Goal: Complete application form

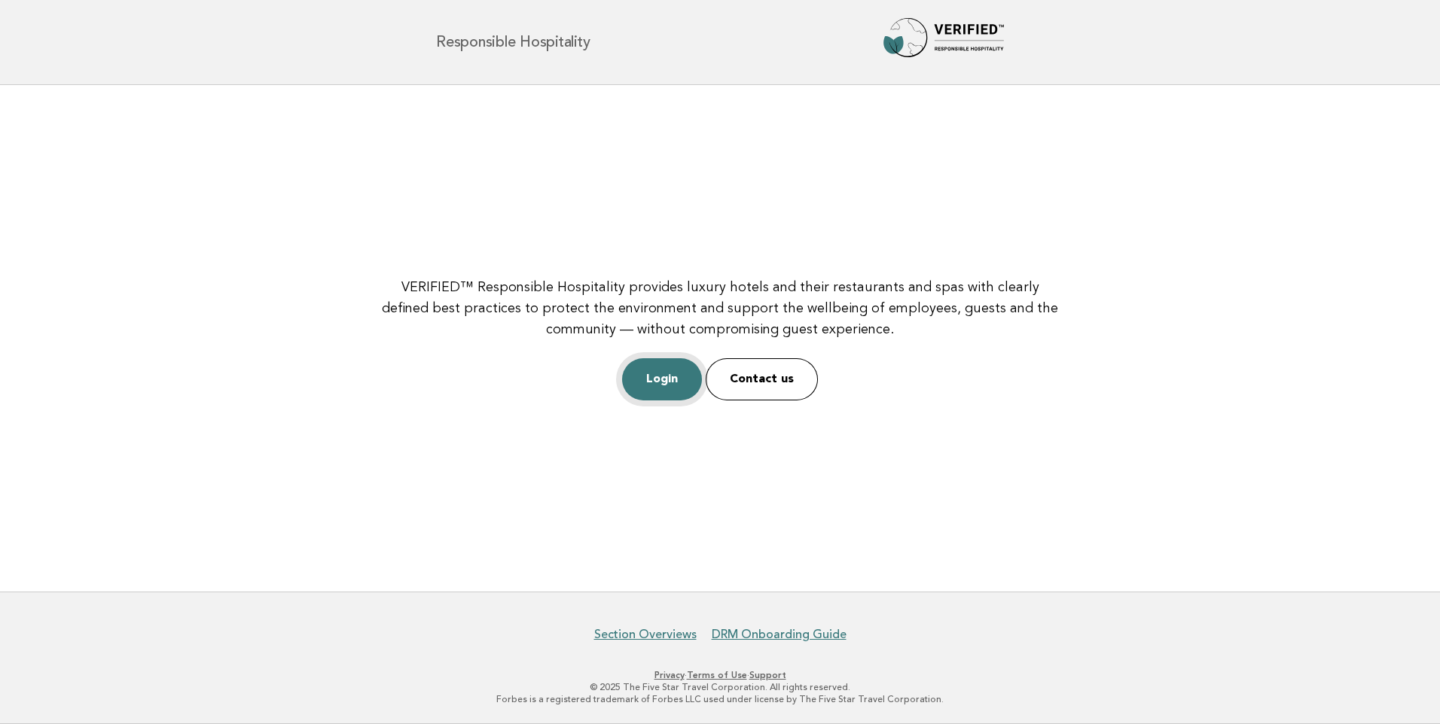
click at [683, 365] on link "Login" at bounding box center [662, 379] width 80 height 42
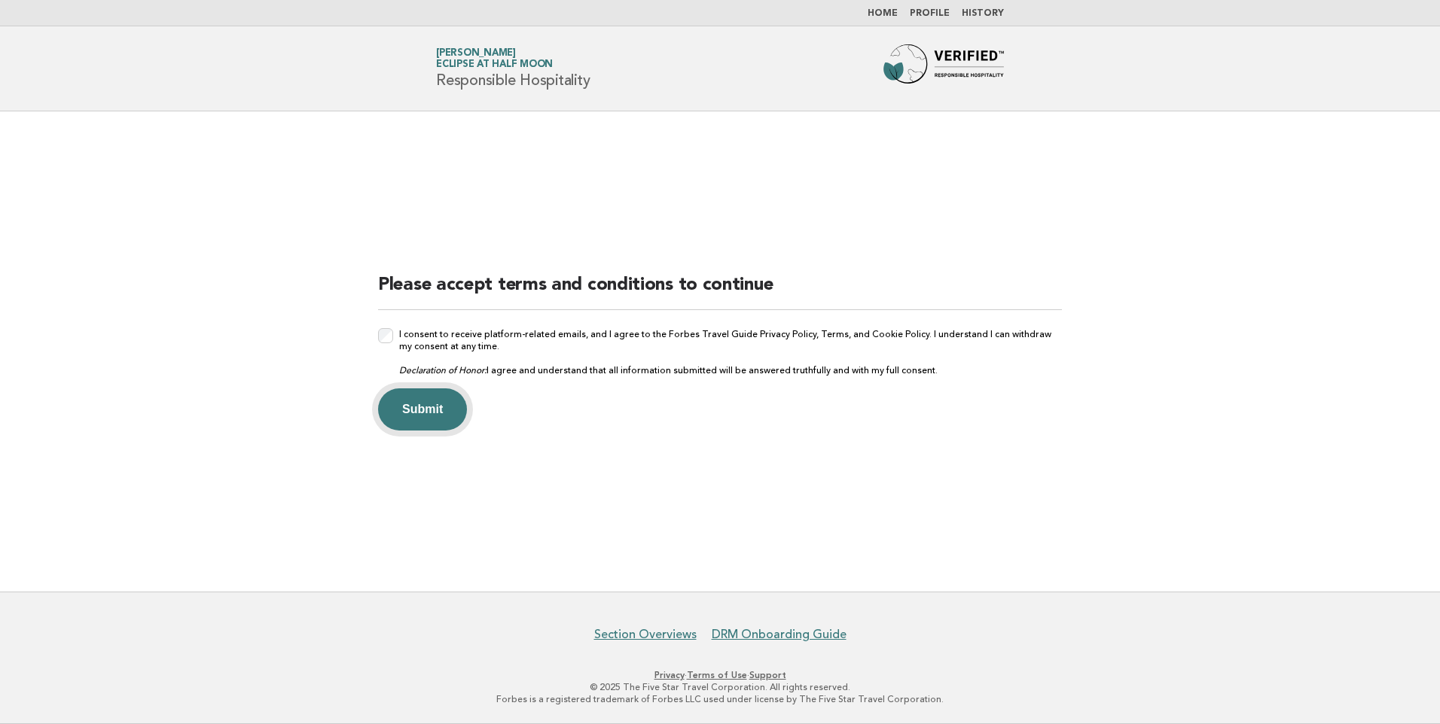
click at [441, 405] on button "Submit" at bounding box center [422, 410] width 89 height 42
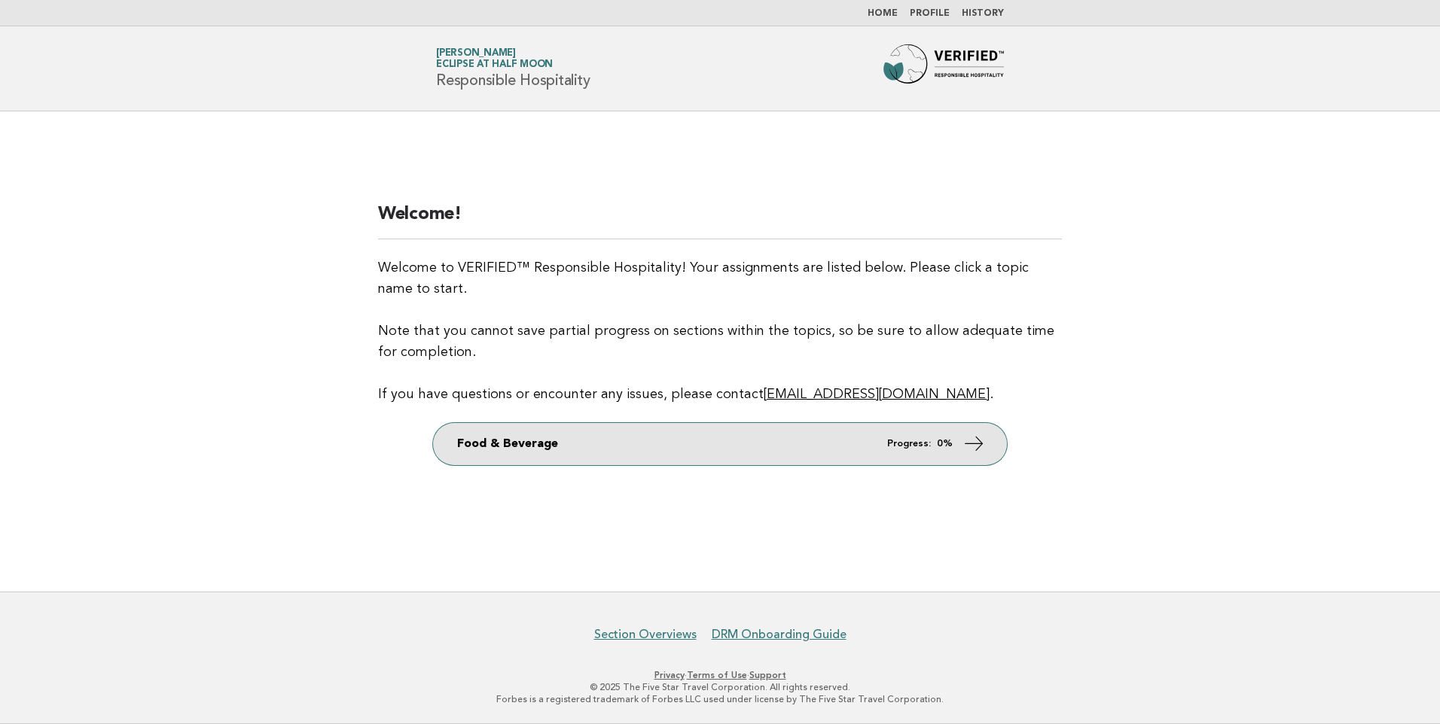
click at [974, 443] on icon at bounding box center [974, 443] width 22 height 22
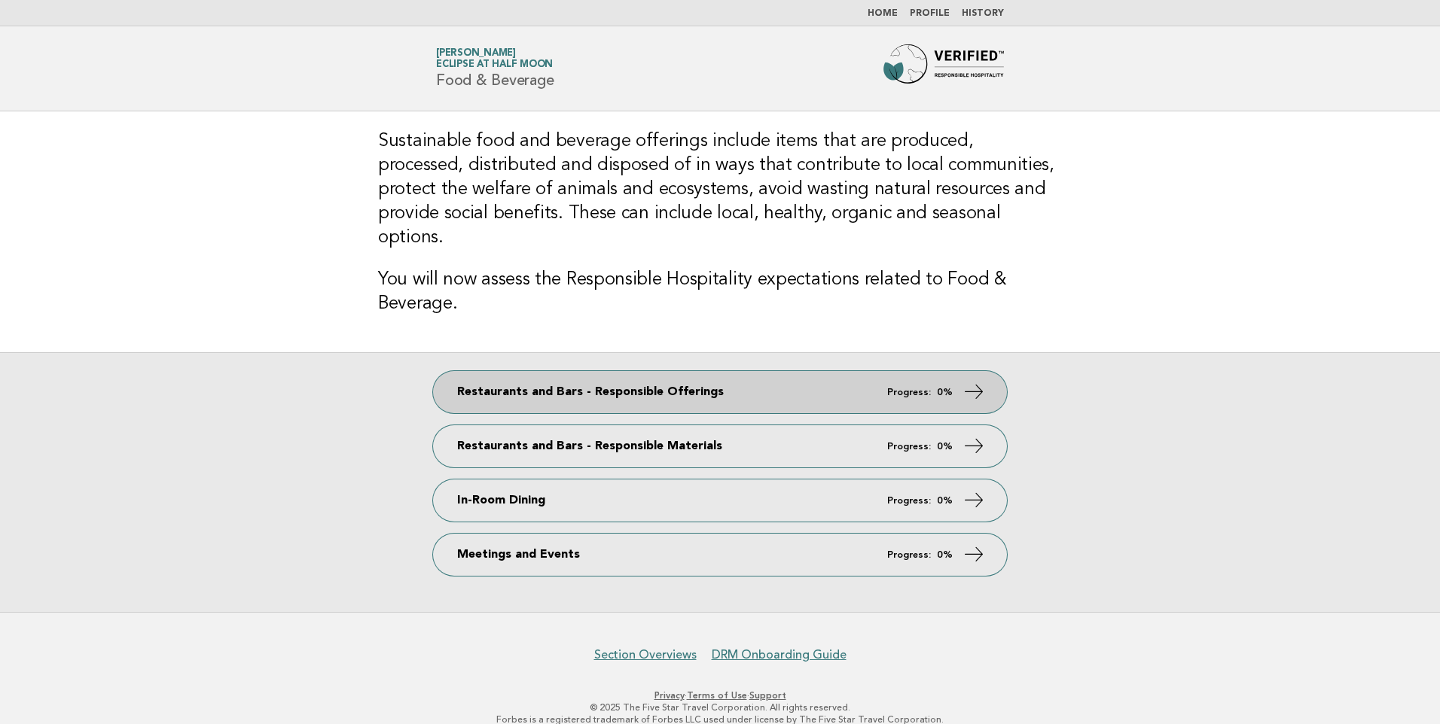
click at [846, 371] on link "Restaurants and Bars - Responsible Offerings Progress: 0%" at bounding box center [720, 392] width 574 height 42
click at [741, 376] on link "Restaurants and Bars - Responsible Offerings Progress: 0%" at bounding box center [720, 392] width 574 height 42
click at [980, 381] on icon at bounding box center [974, 392] width 22 height 22
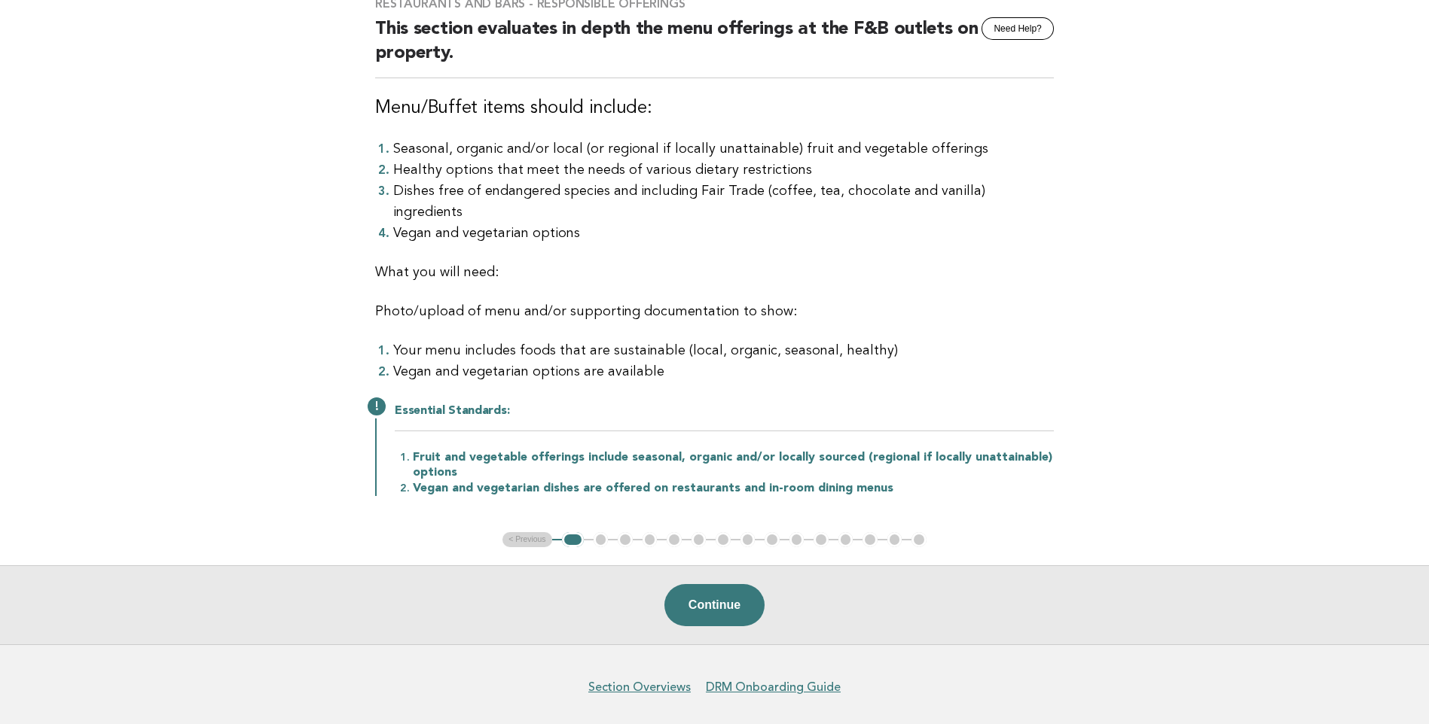
scroll to position [151, 0]
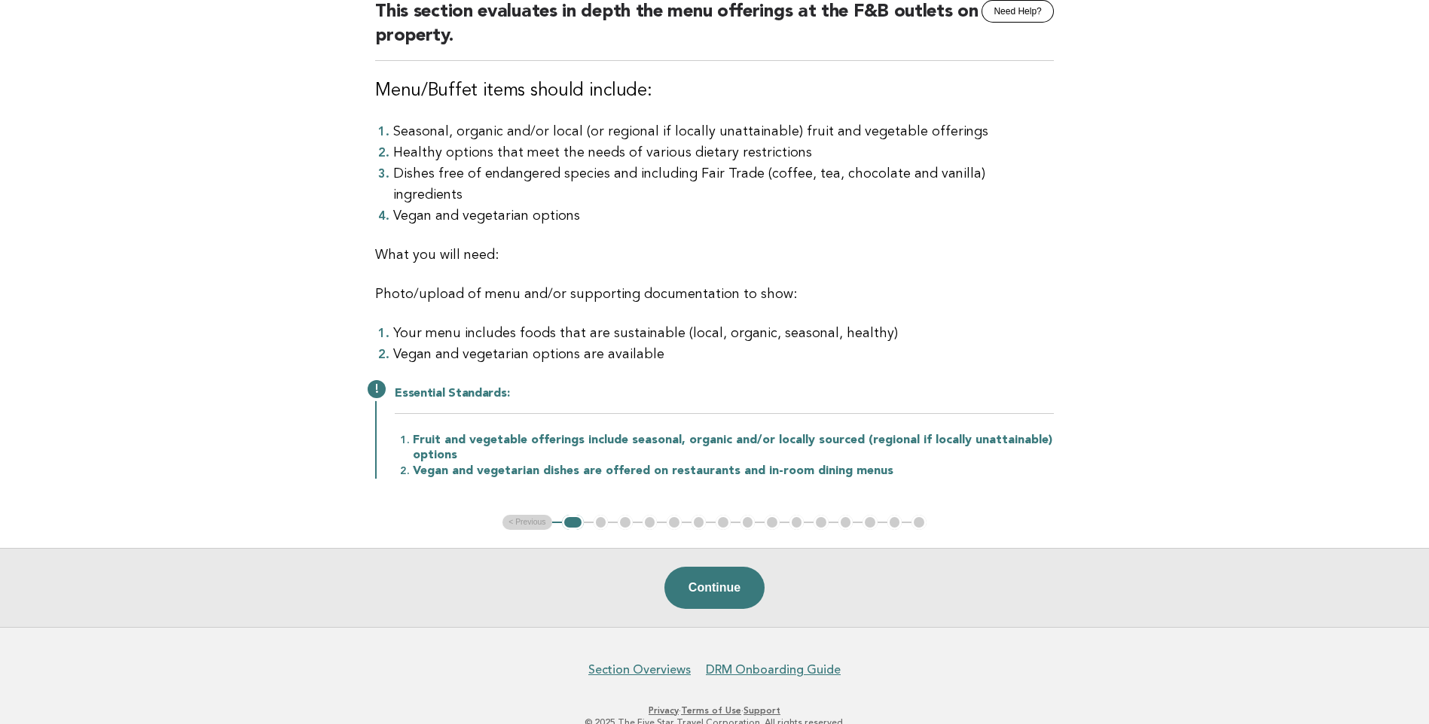
click at [441, 387] on h2 "Essential Standards:" at bounding box center [724, 400] width 659 height 28
click at [441, 386] on h2 "Essential Standards:" at bounding box center [724, 400] width 659 height 28
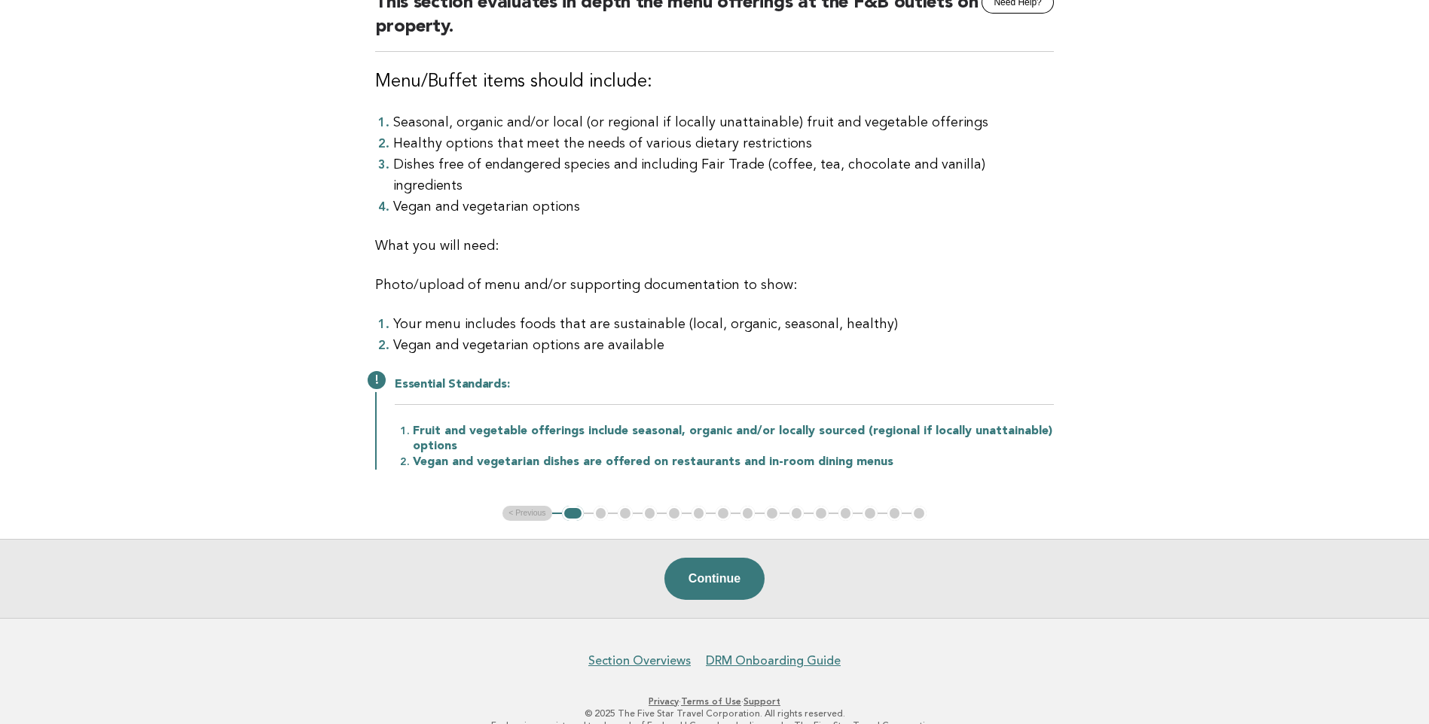
scroll to position [163, 0]
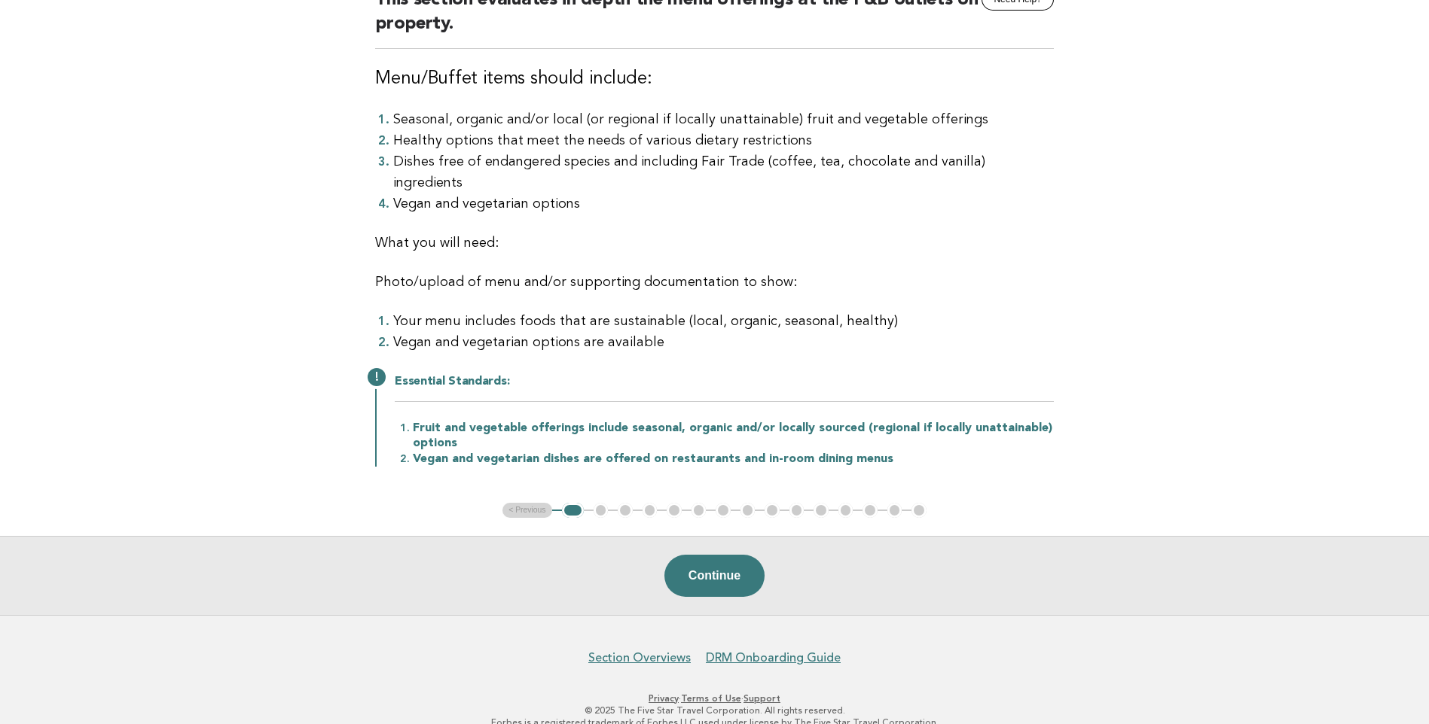
click at [553, 503] on ul "< Previous 1 2 3 4 5 6 7 8 9 10 11 12 13 14 15" at bounding box center [714, 510] width 424 height 15
click at [519, 503] on ul "< Previous 1 2 3 4 5 6 7 8 9 10 11 12 13 14 15" at bounding box center [714, 510] width 424 height 15
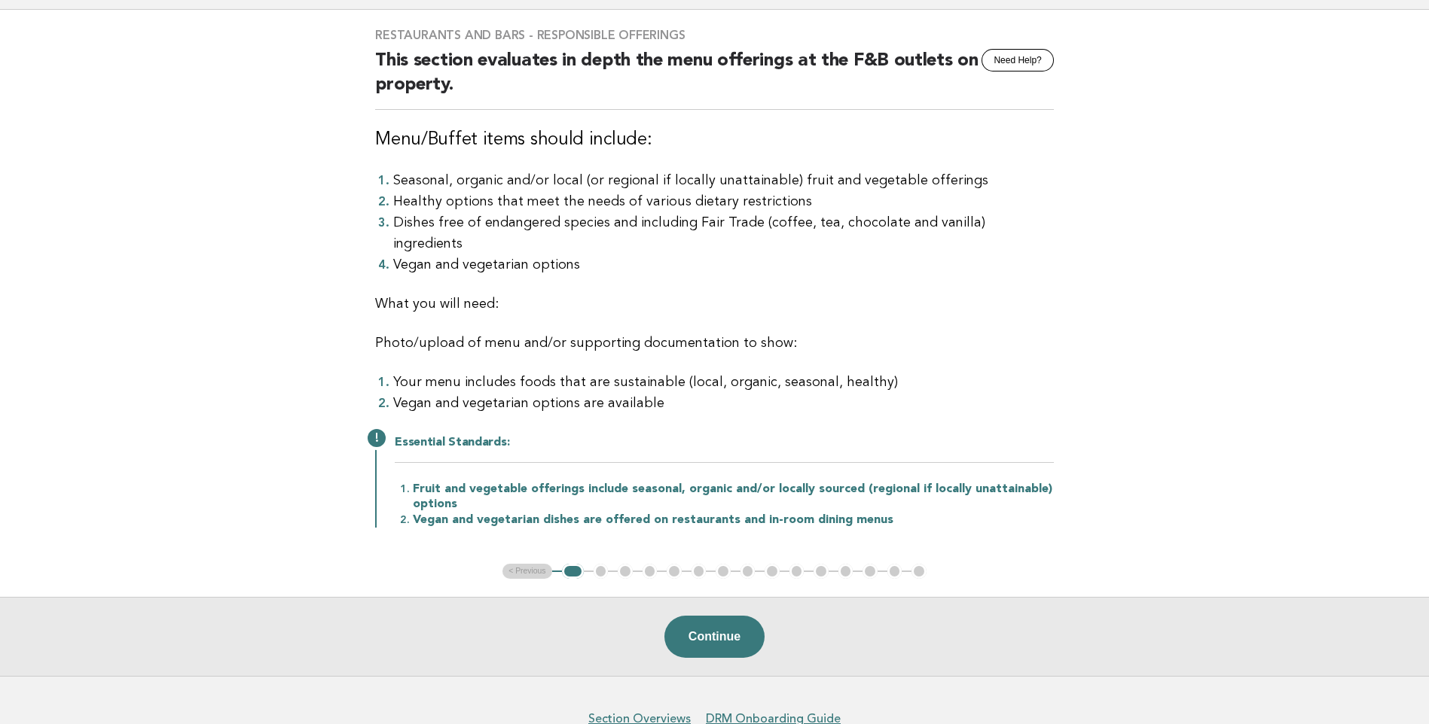
scroll to position [12, 0]
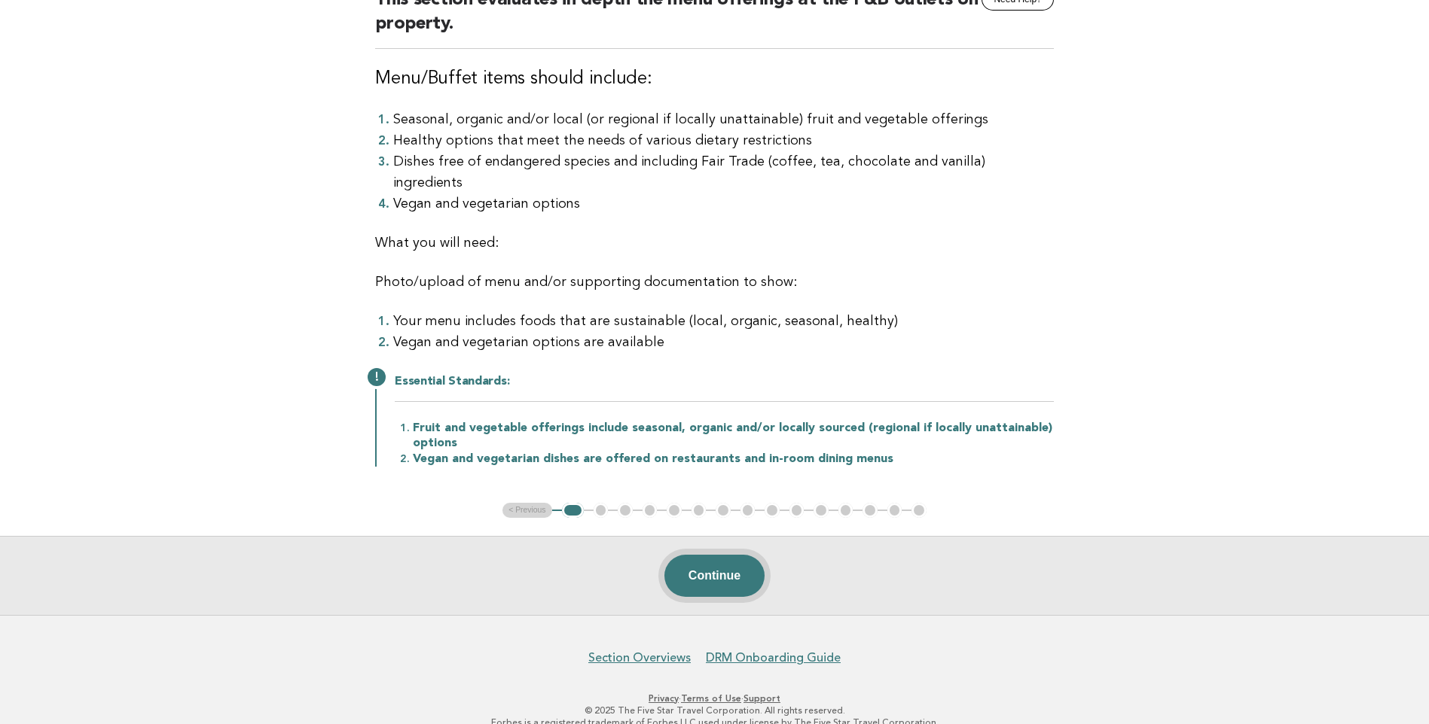
click at [716, 560] on button "Continue" at bounding box center [714, 576] width 100 height 42
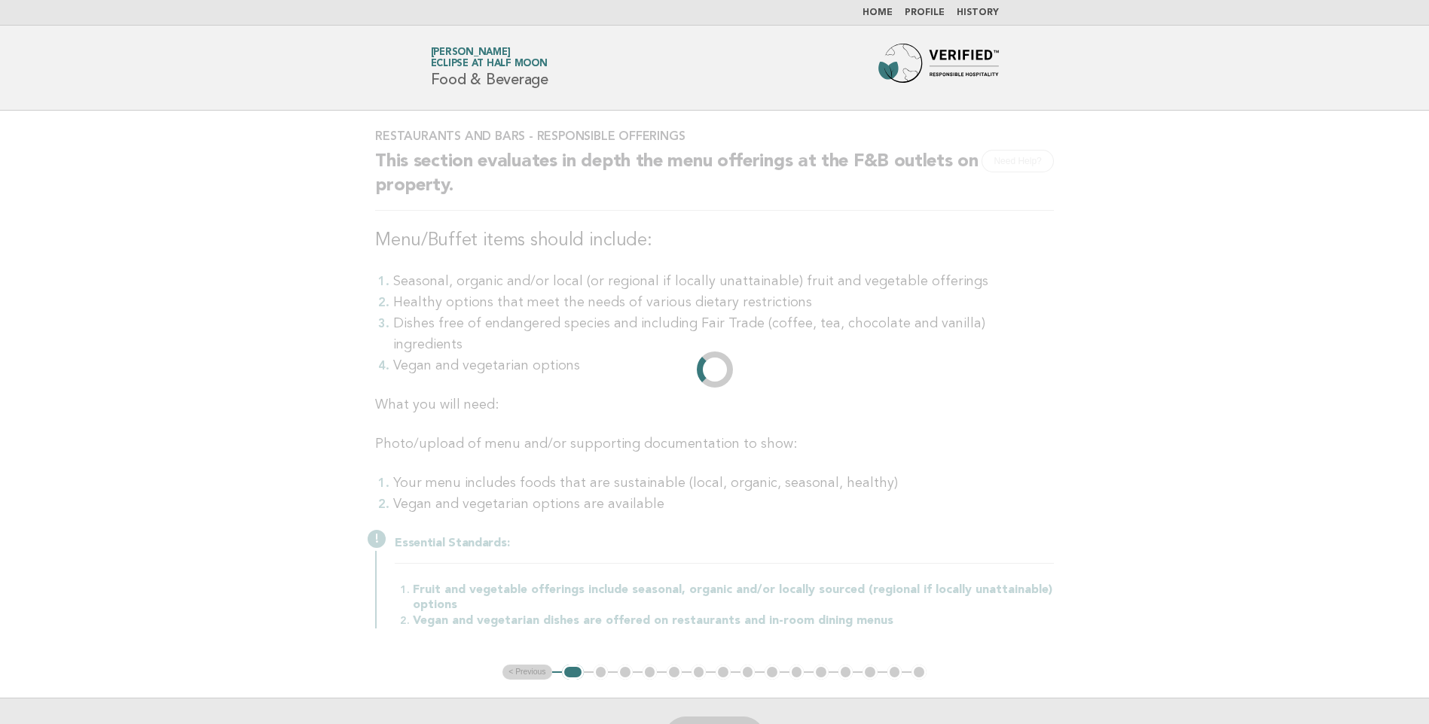
scroll to position [0, 0]
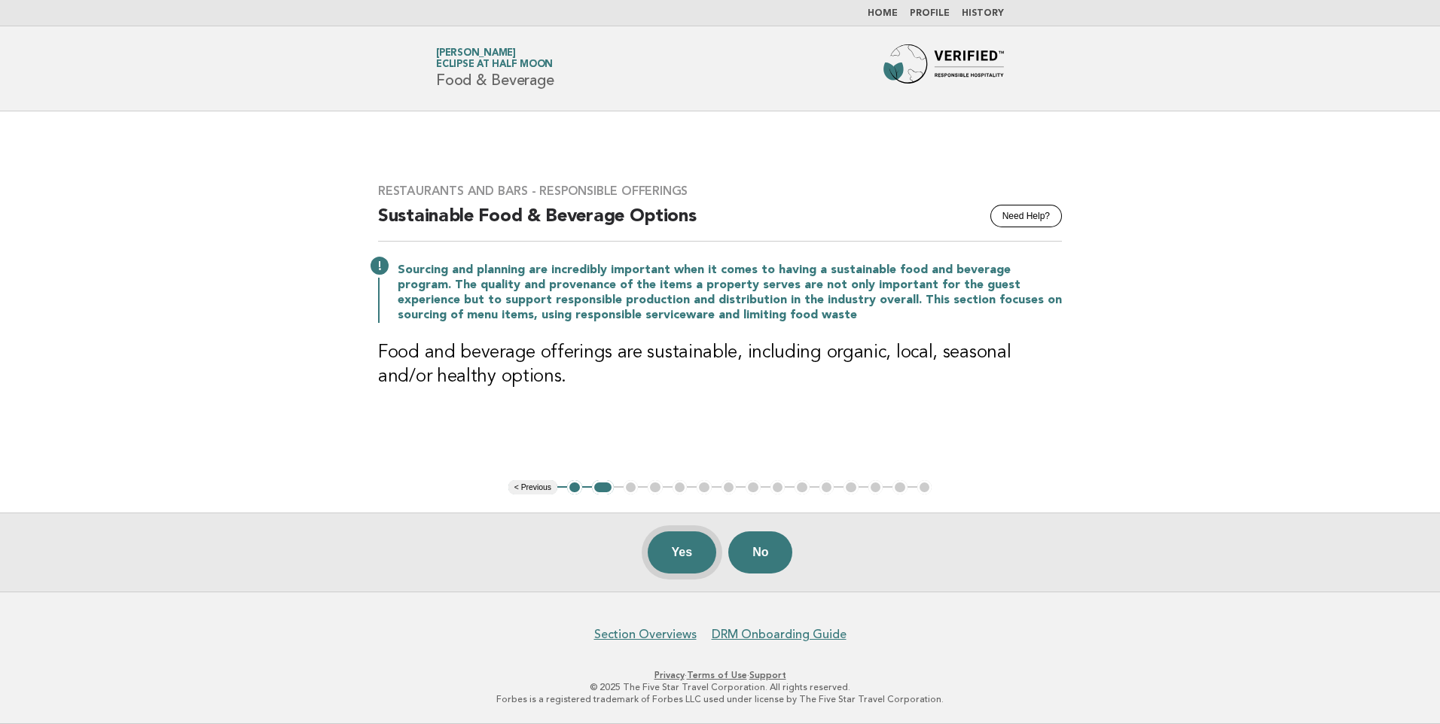
click at [668, 550] on button "Yes" at bounding box center [682, 553] width 69 height 42
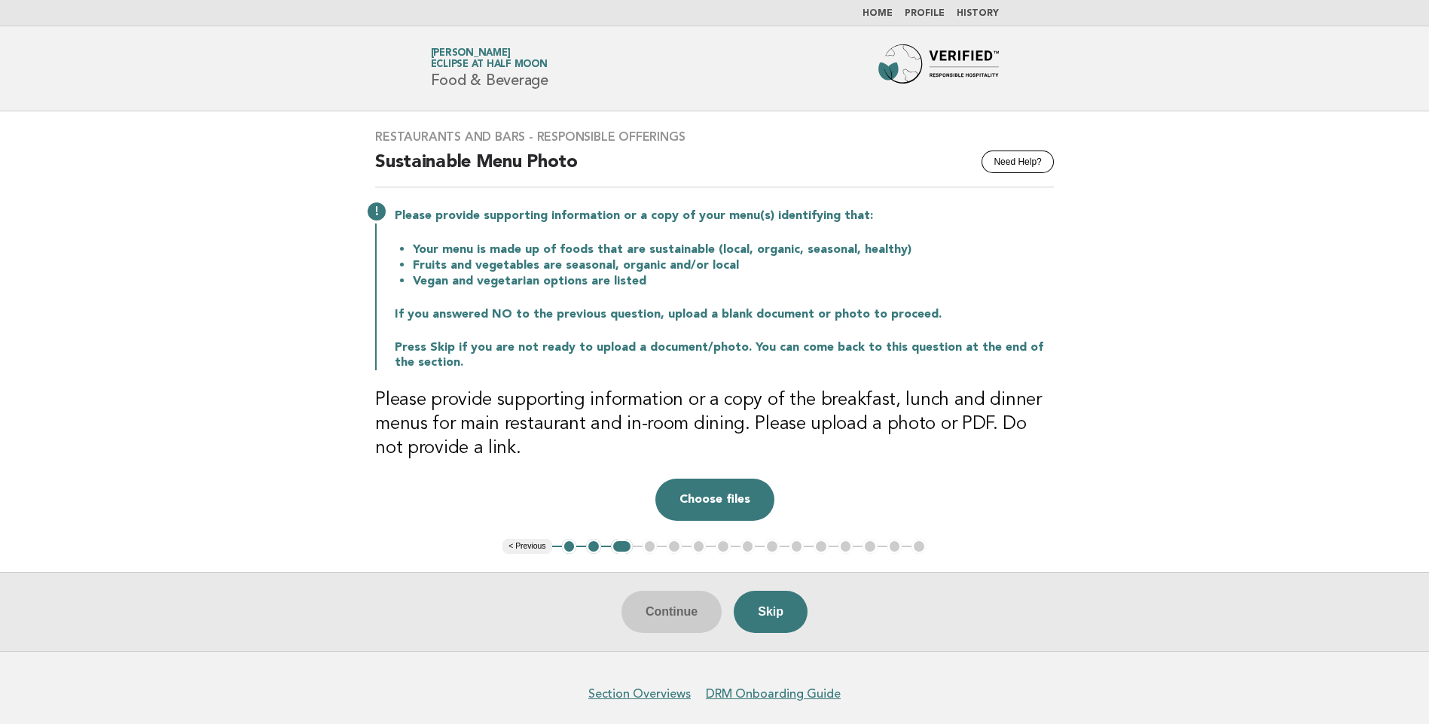
scroll to position [59, 0]
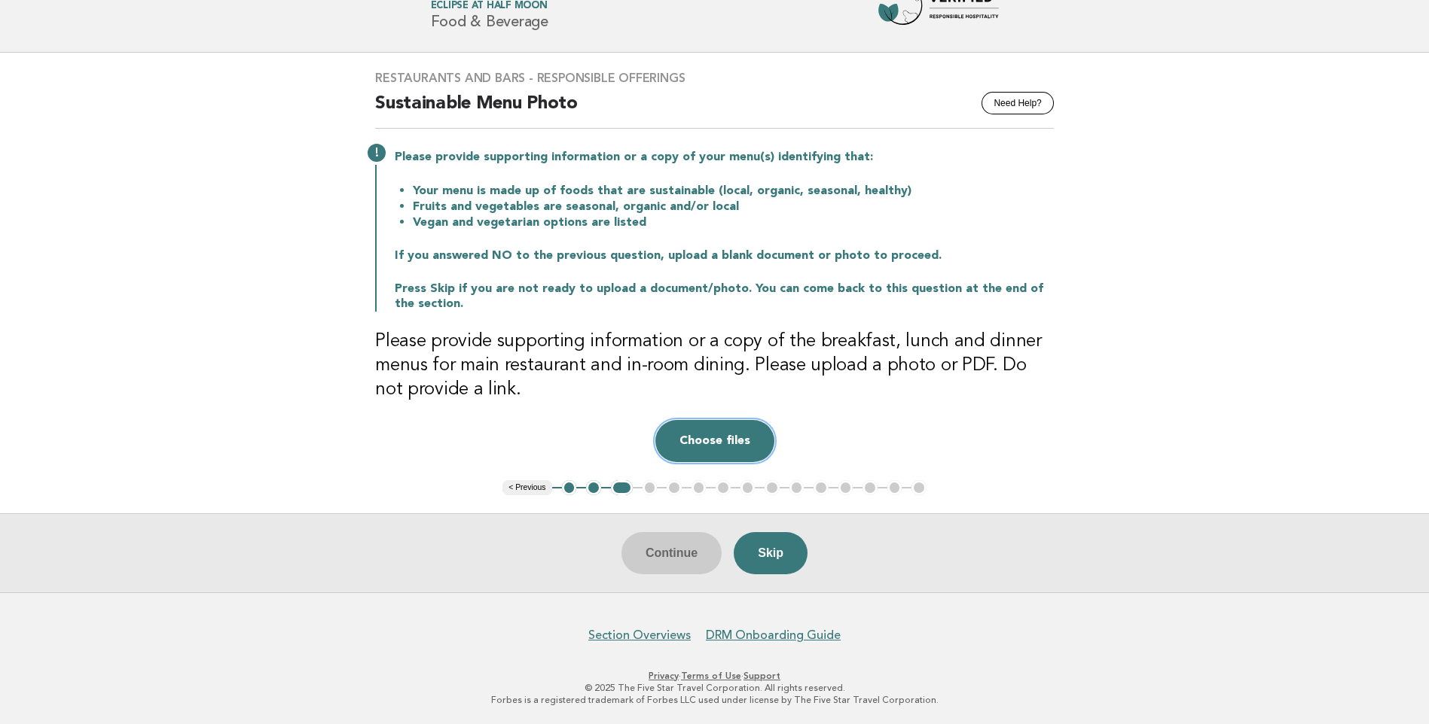
click at [722, 450] on button "Choose files" at bounding box center [714, 441] width 119 height 42
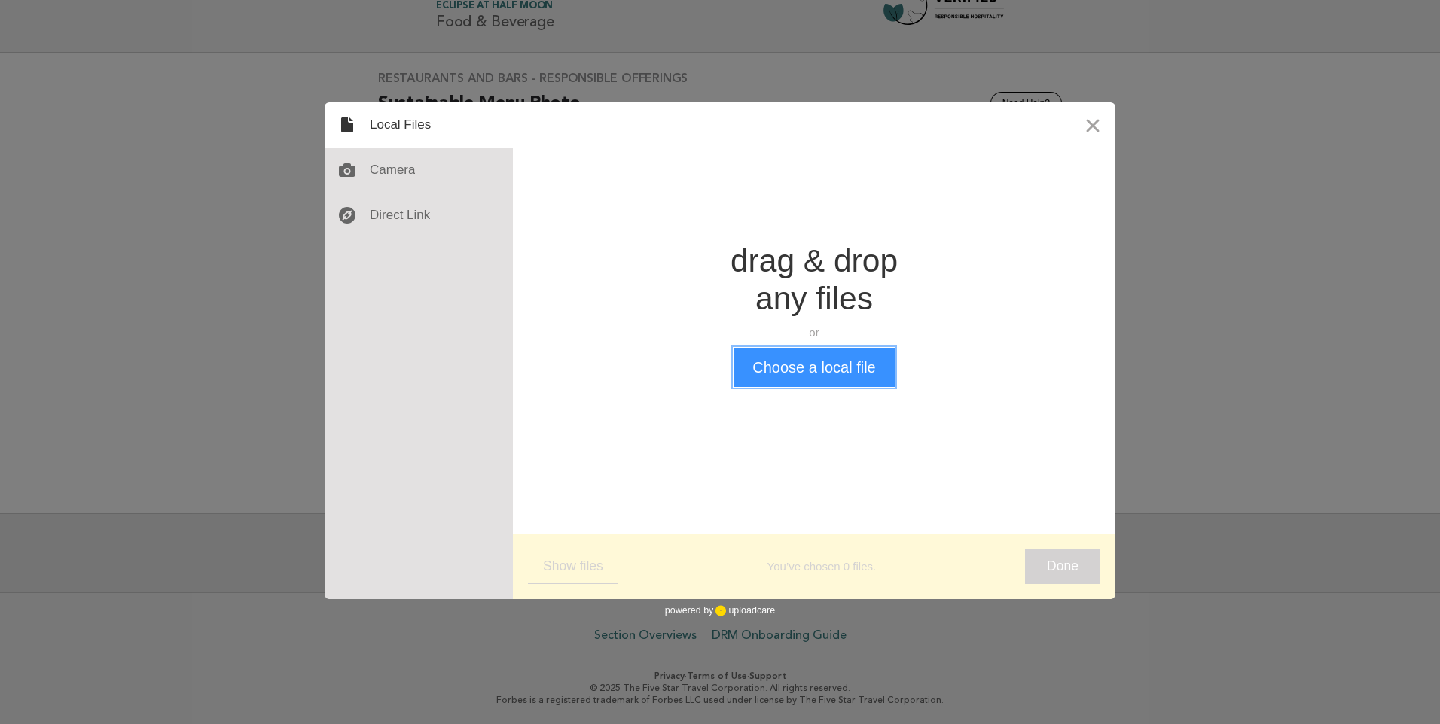
click at [776, 364] on button "Choose a local file" at bounding box center [813, 367] width 160 height 39
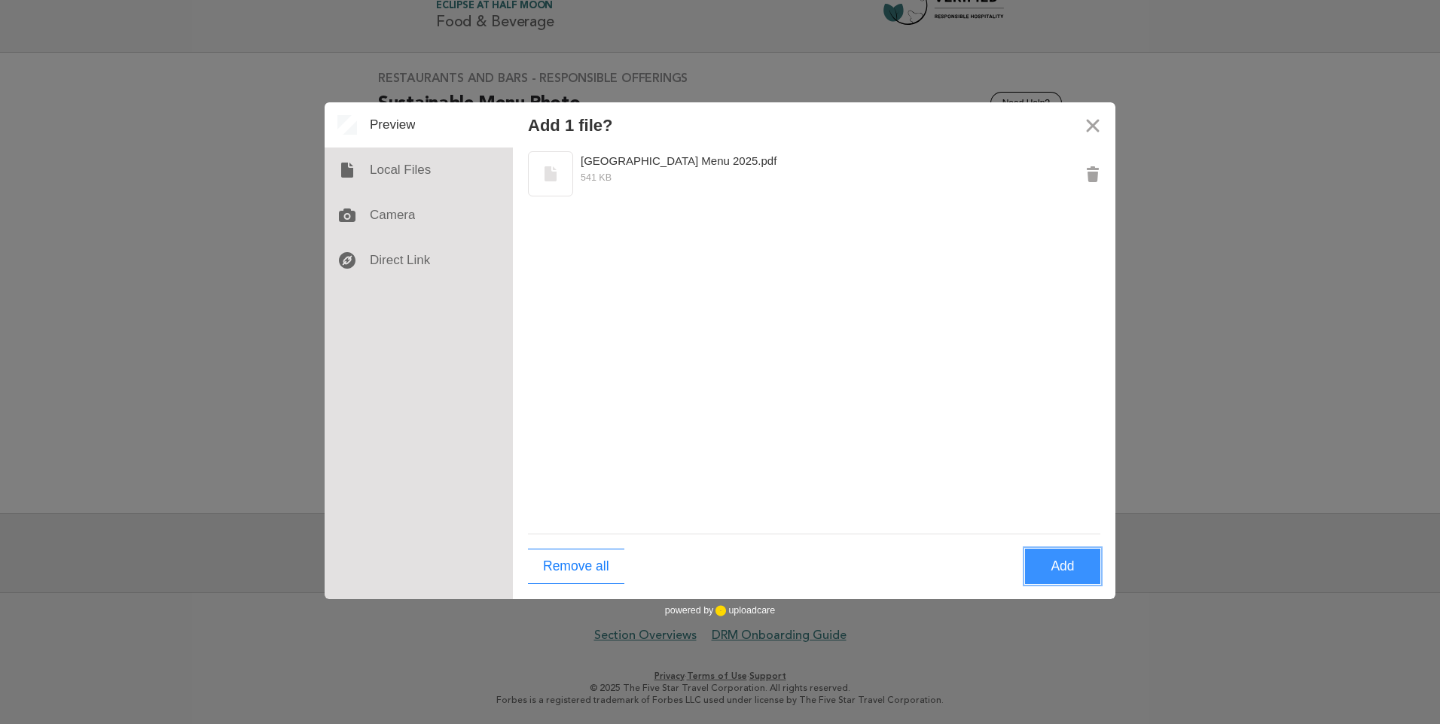
click at [1053, 565] on button "Add" at bounding box center [1062, 566] width 75 height 35
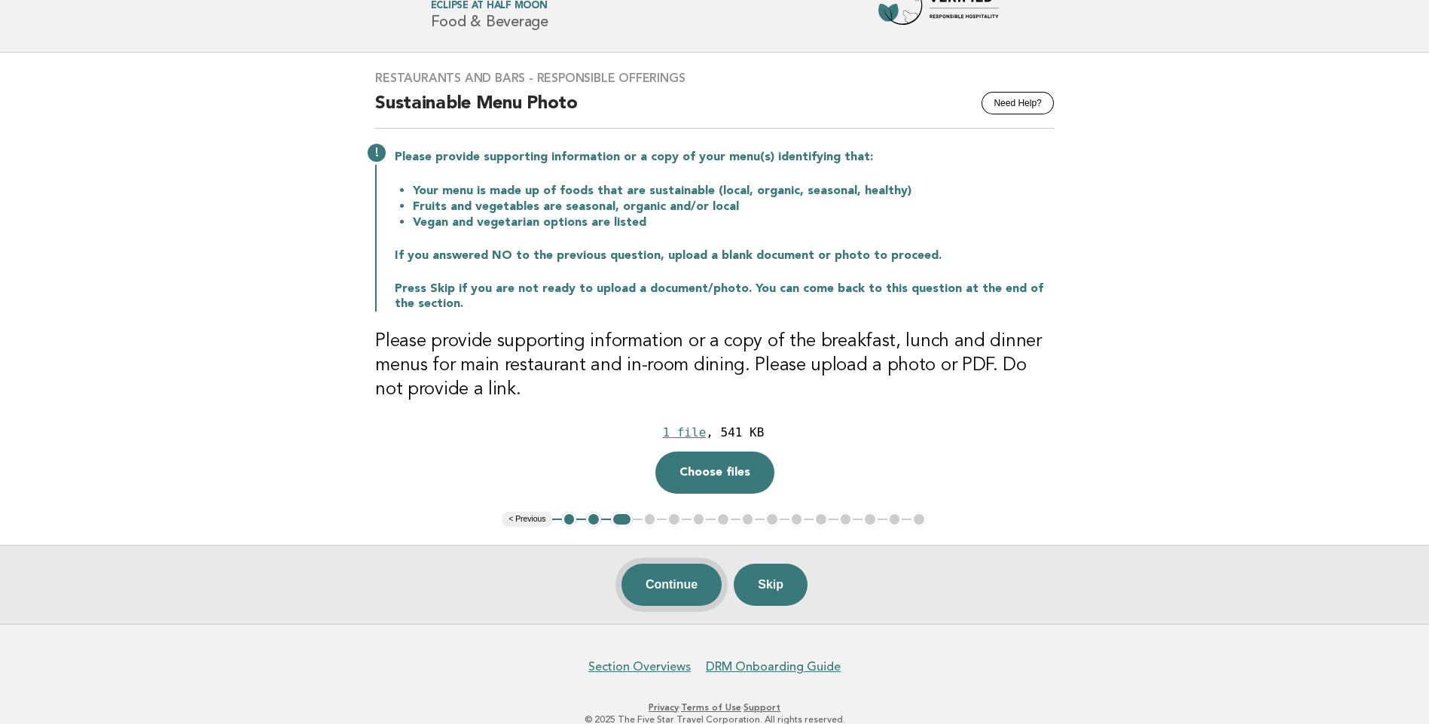
click at [694, 595] on button "Continue" at bounding box center [671, 585] width 100 height 42
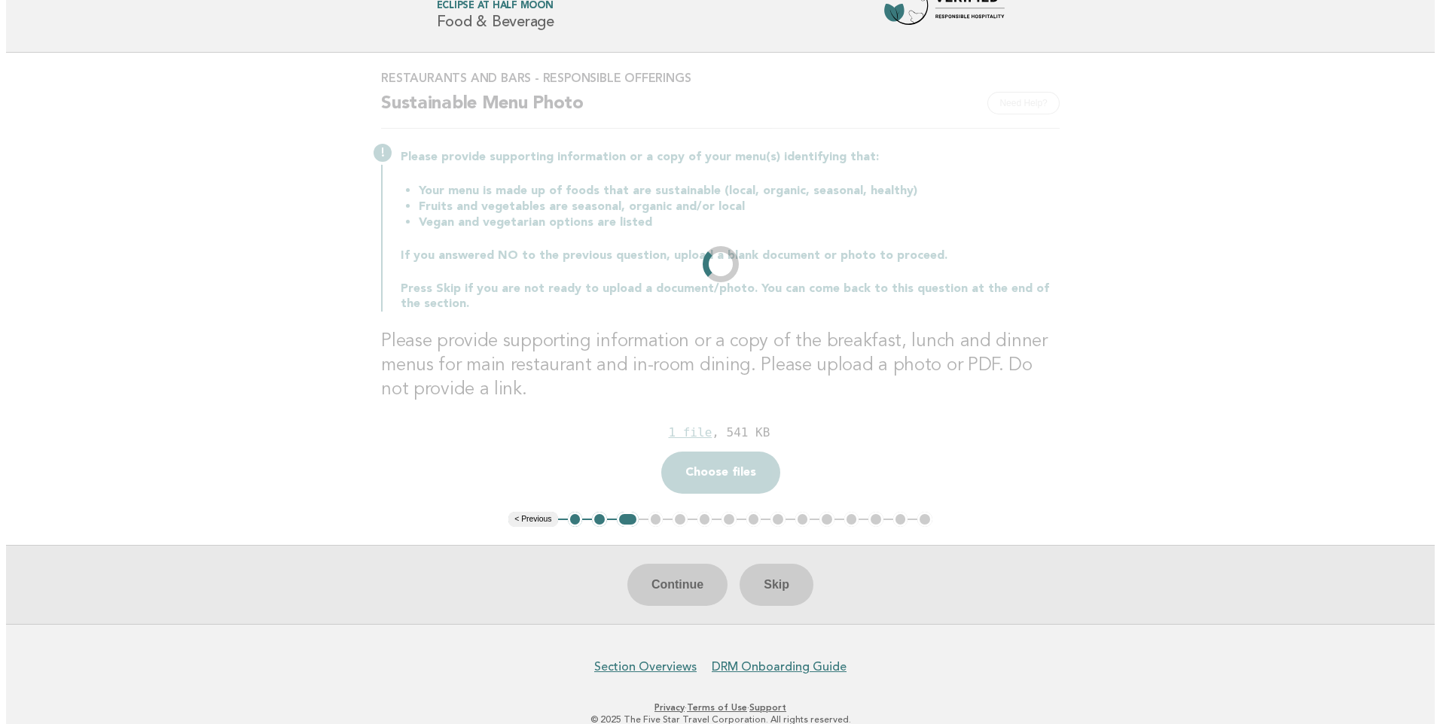
scroll to position [0, 0]
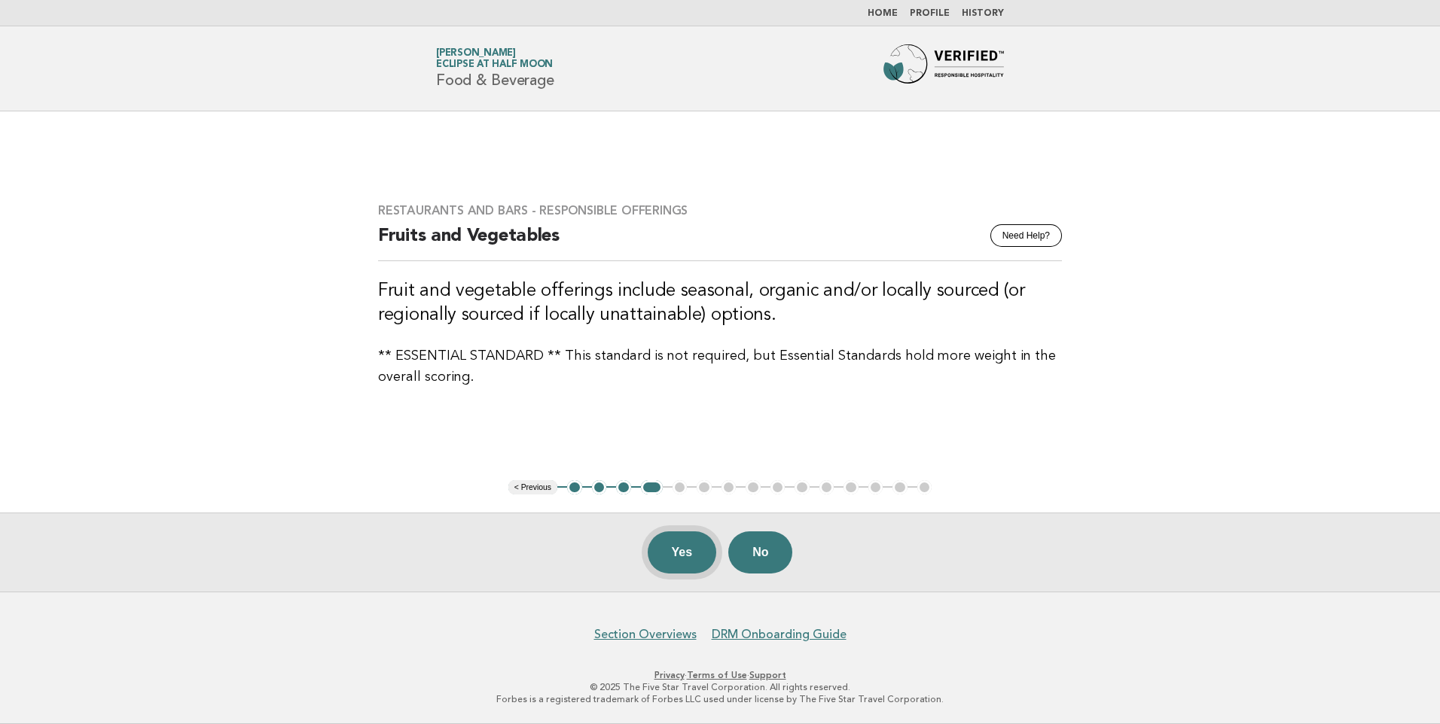
click at [689, 557] on button "Yes" at bounding box center [682, 553] width 69 height 42
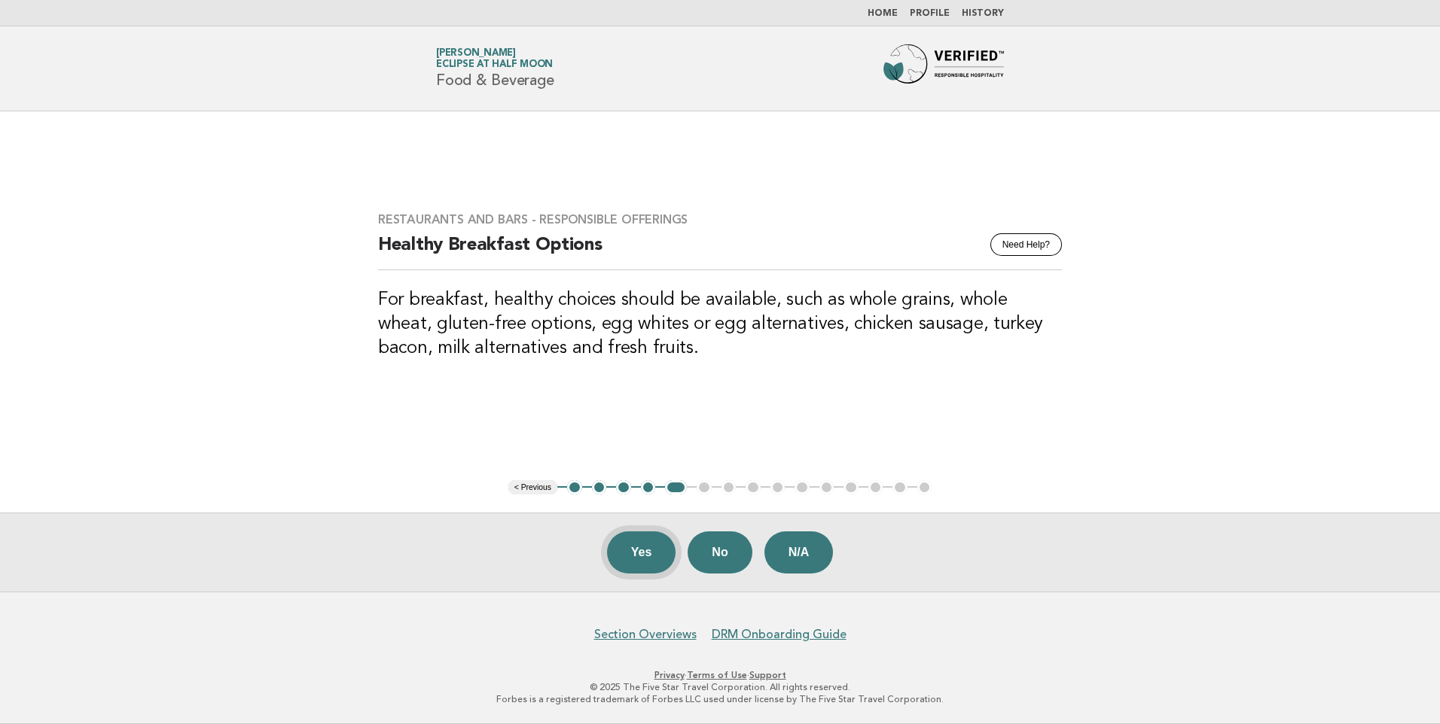
click at [654, 560] on button "Yes" at bounding box center [641, 553] width 69 height 42
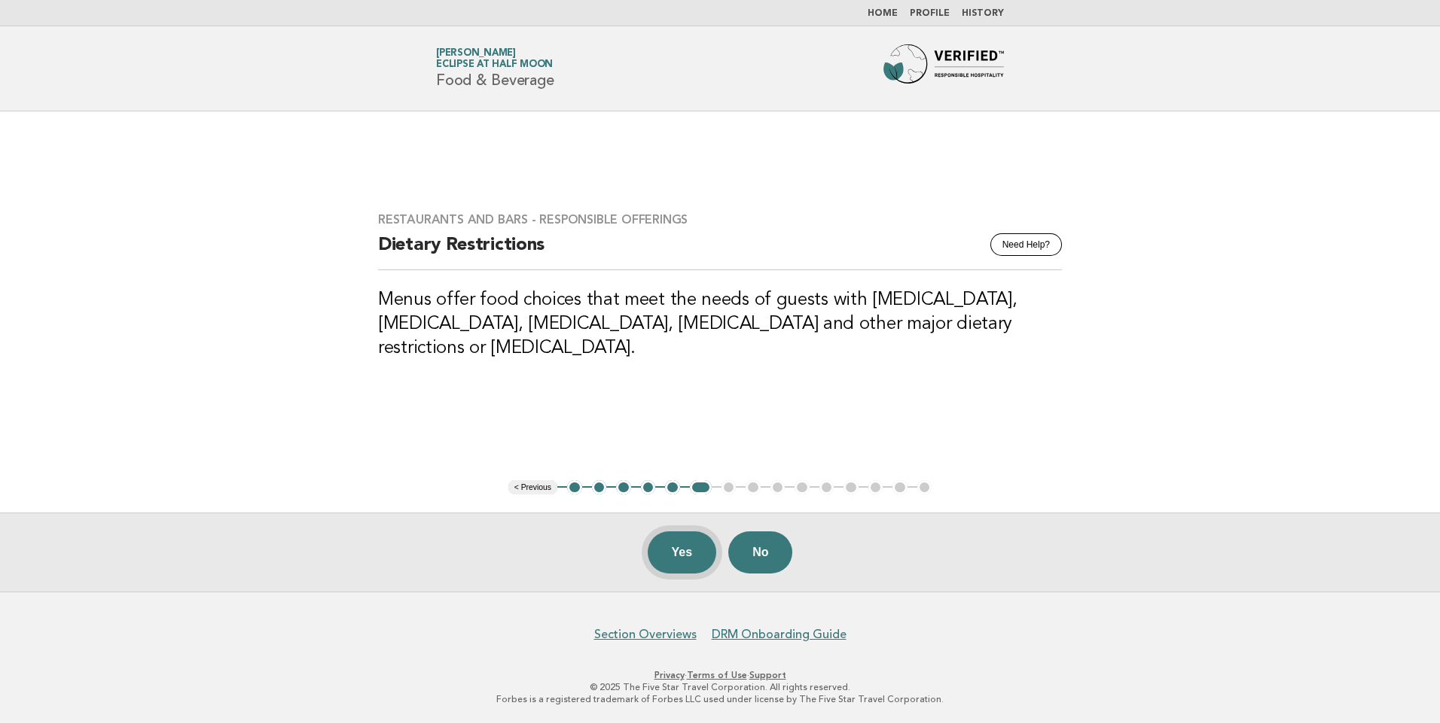
click at [662, 556] on button "Yes" at bounding box center [682, 553] width 69 height 42
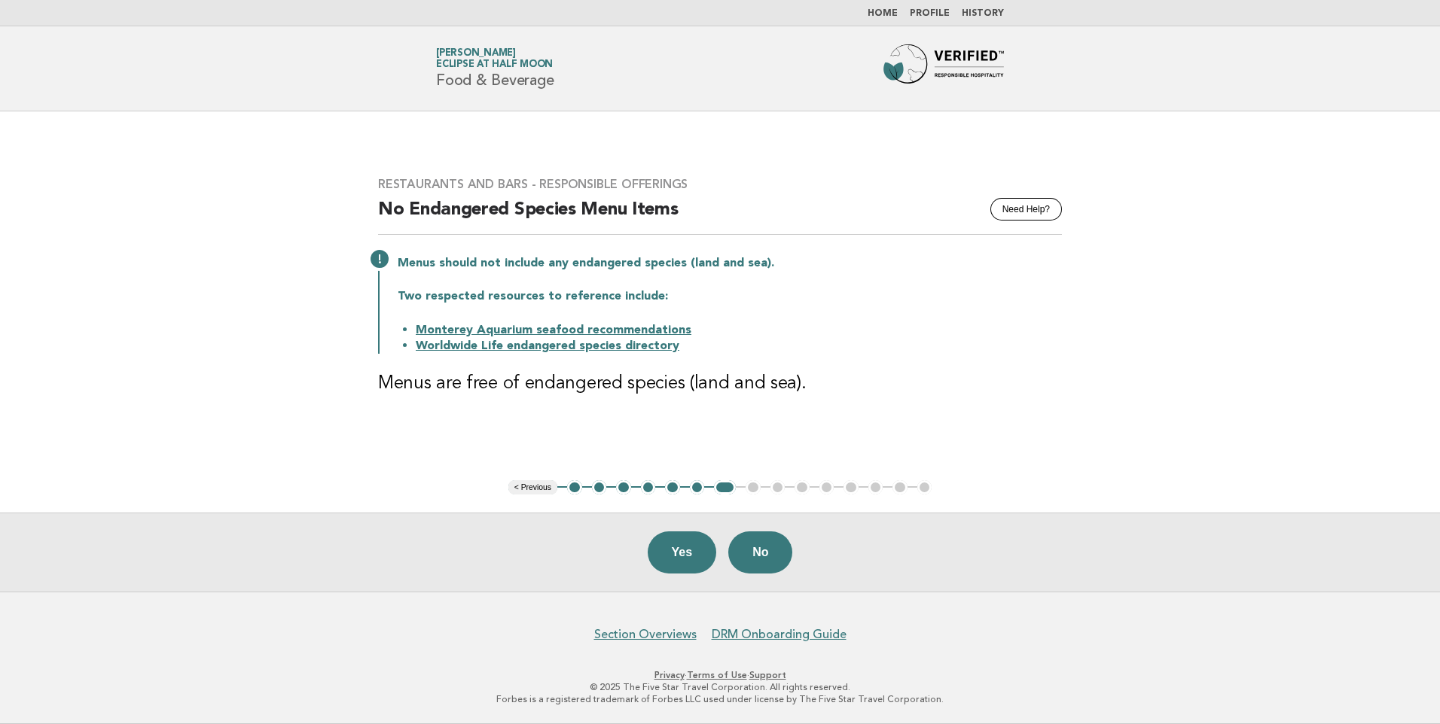
click at [662, 556] on button "Yes" at bounding box center [682, 553] width 69 height 42
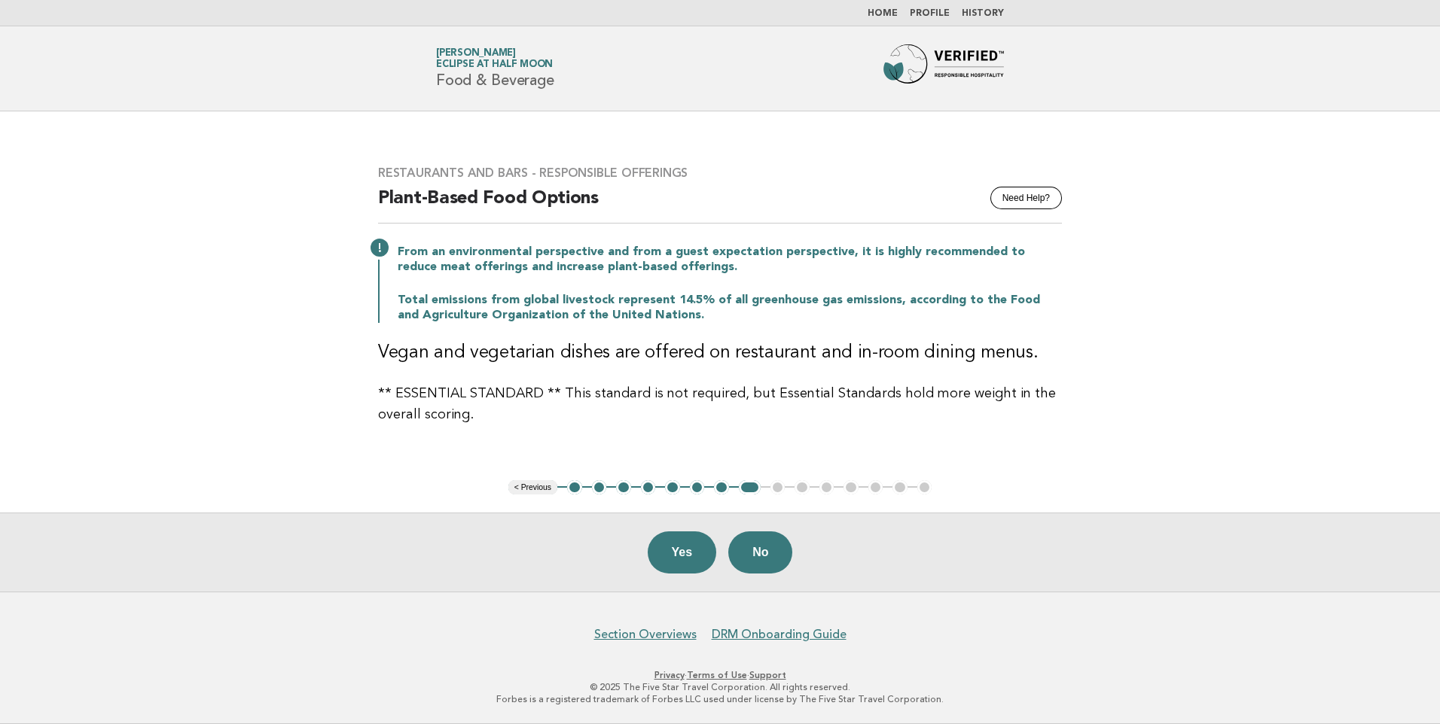
click at [662, 556] on button "Yes" at bounding box center [682, 553] width 69 height 42
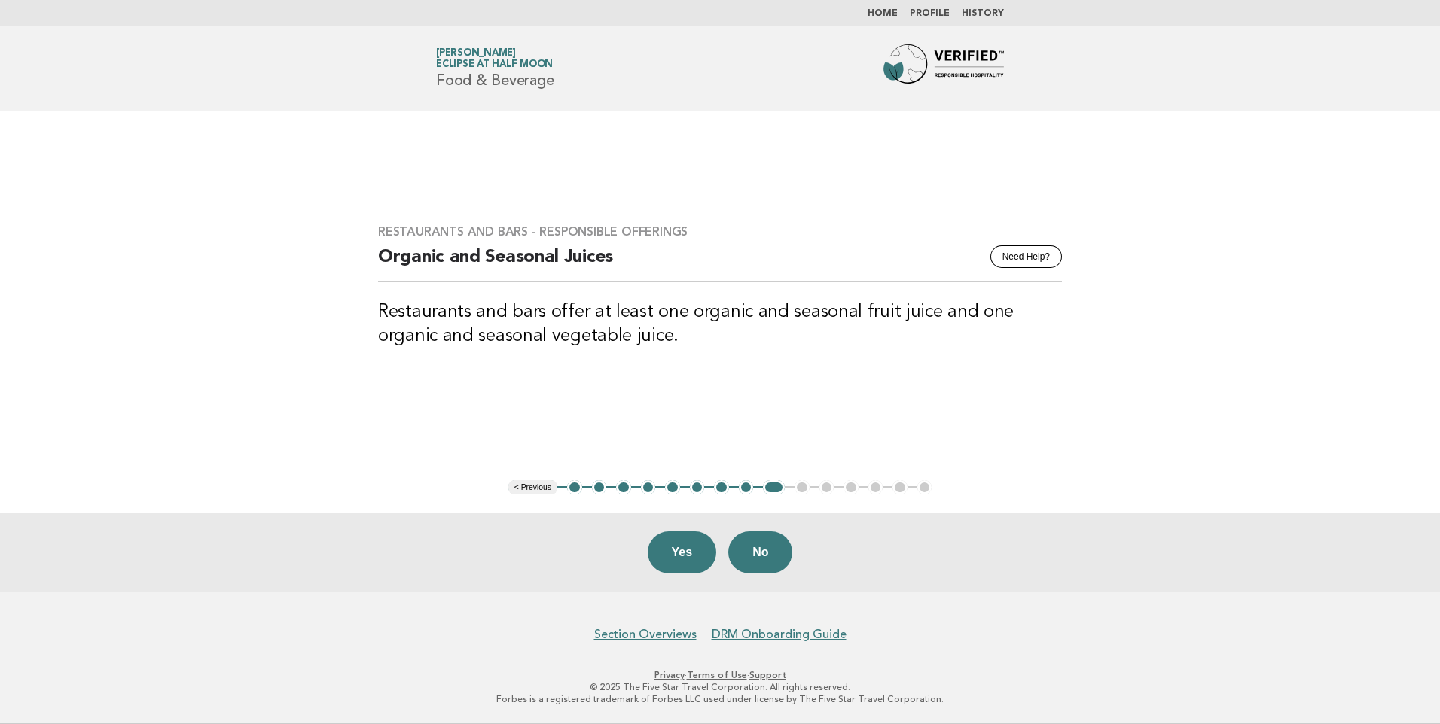
click at [662, 556] on button "Yes" at bounding box center [682, 553] width 69 height 42
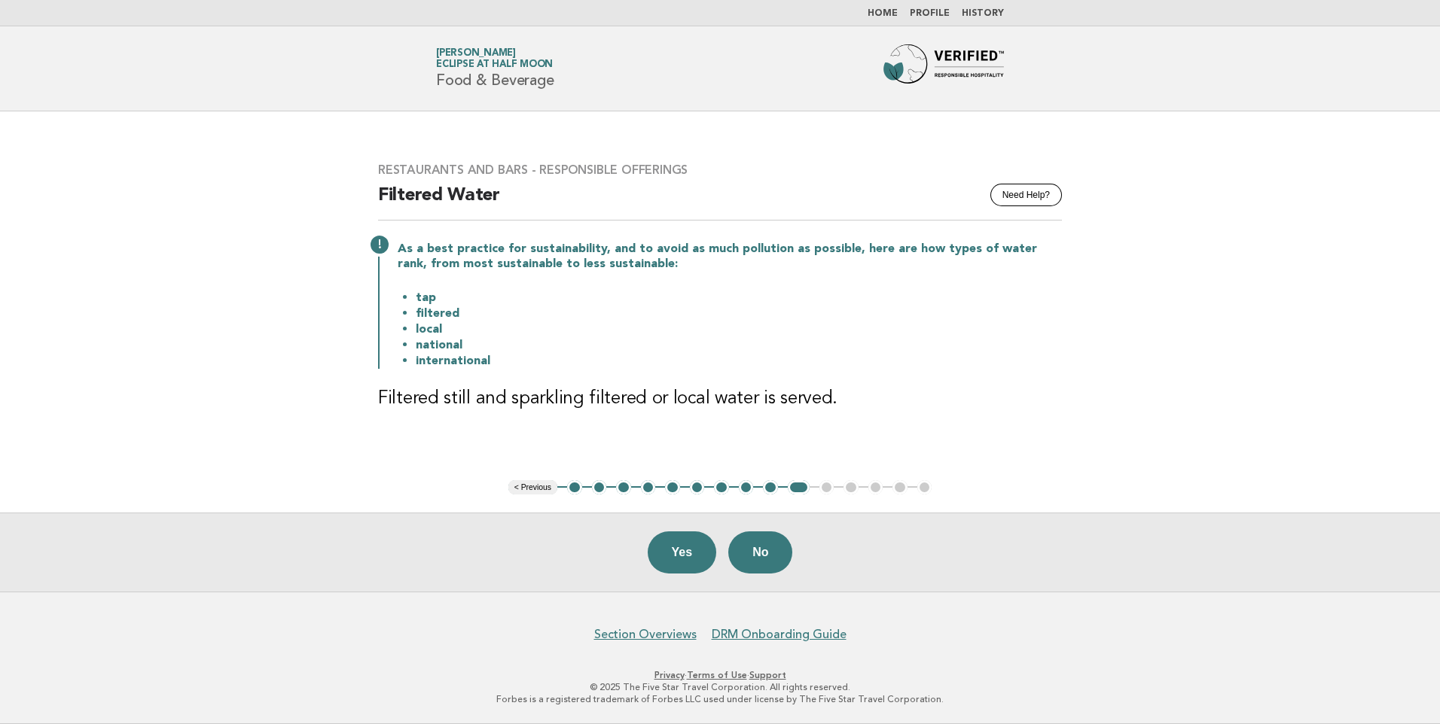
click at [662, 556] on button "Yes" at bounding box center [682, 553] width 69 height 42
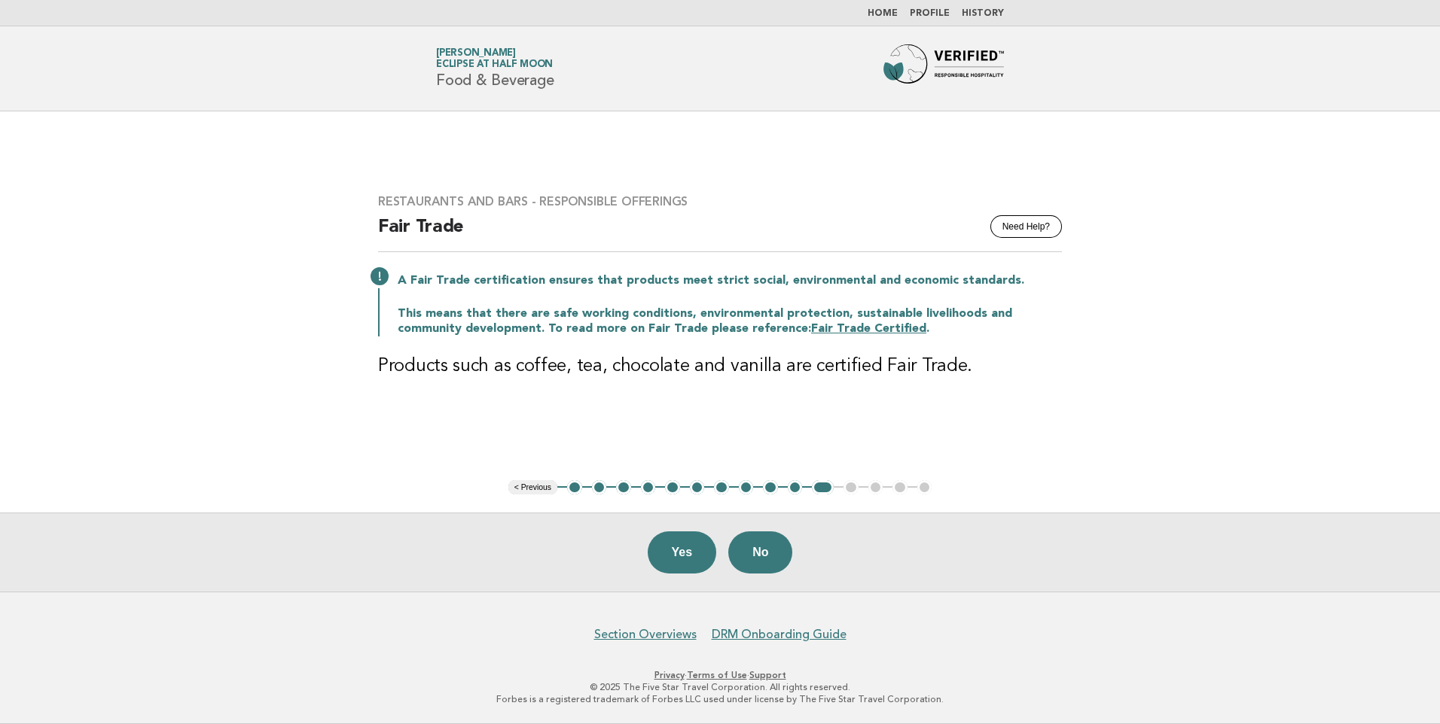
click at [662, 556] on button "Yes" at bounding box center [682, 553] width 69 height 42
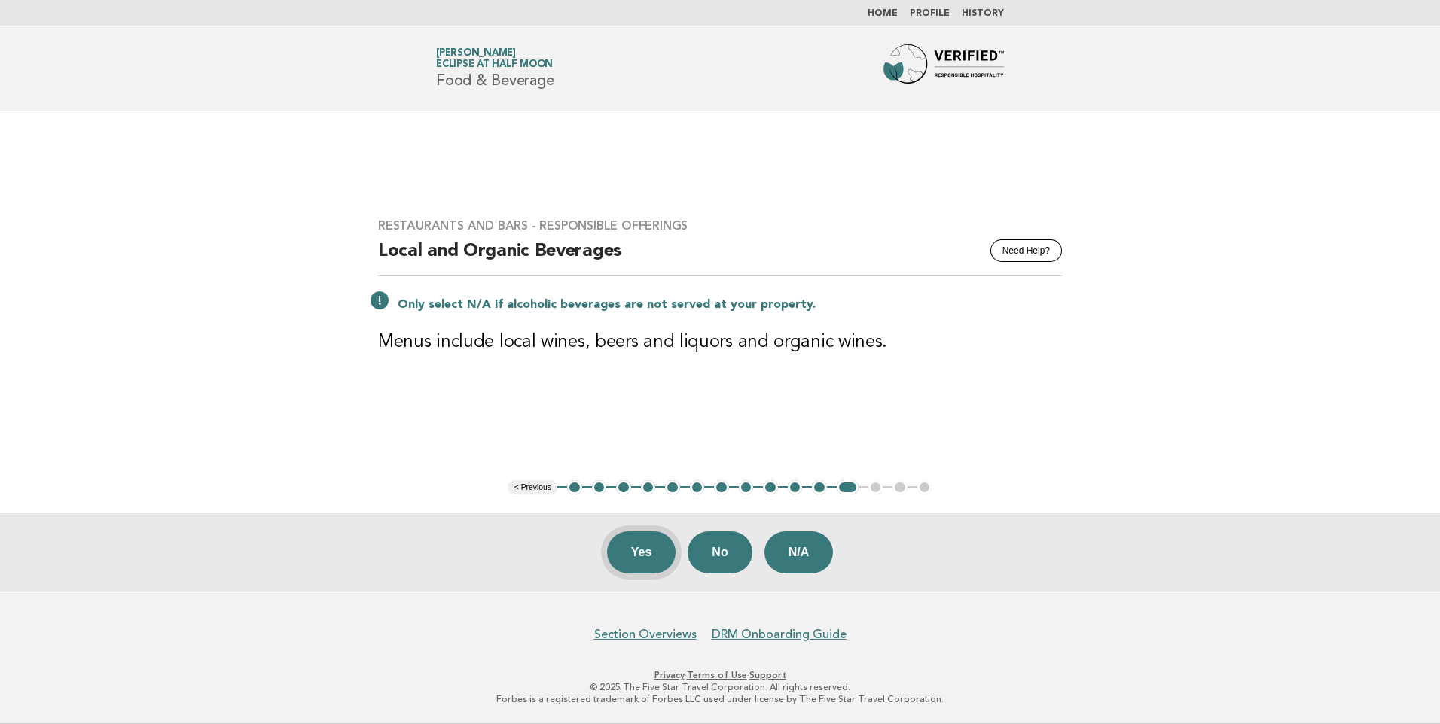
click at [659, 556] on button "Yes" at bounding box center [641, 553] width 69 height 42
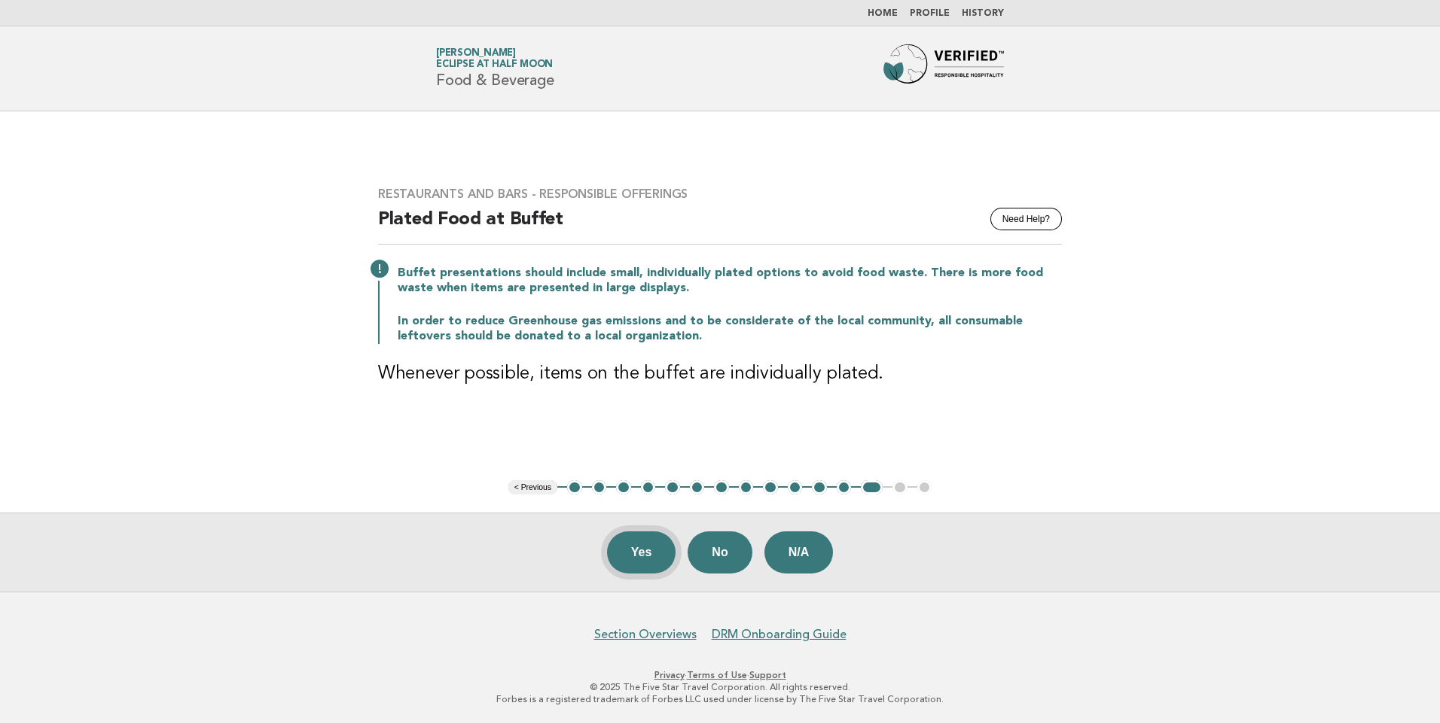
click at [646, 557] on button "Yes" at bounding box center [641, 553] width 69 height 42
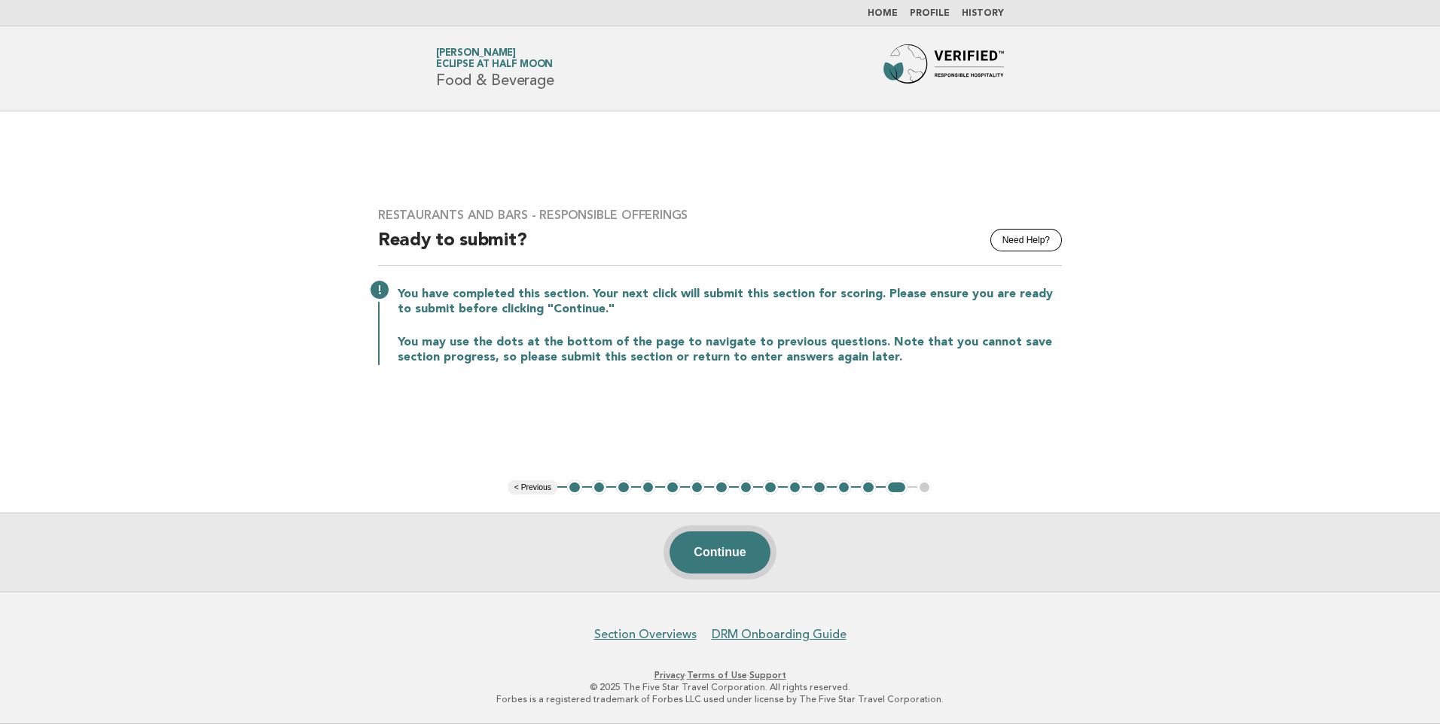
click at [684, 554] on button "Continue" at bounding box center [719, 553] width 100 height 42
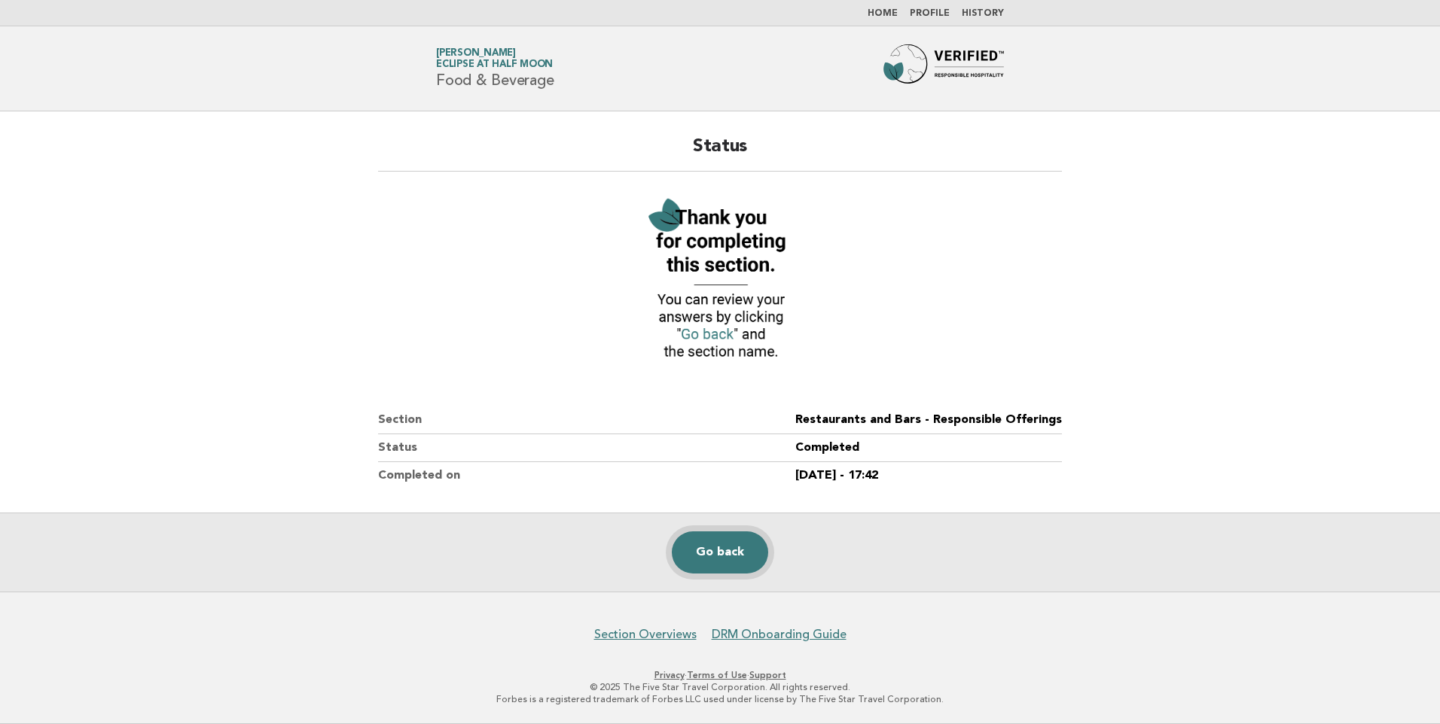
click at [740, 548] on link "Go back" at bounding box center [720, 553] width 96 height 42
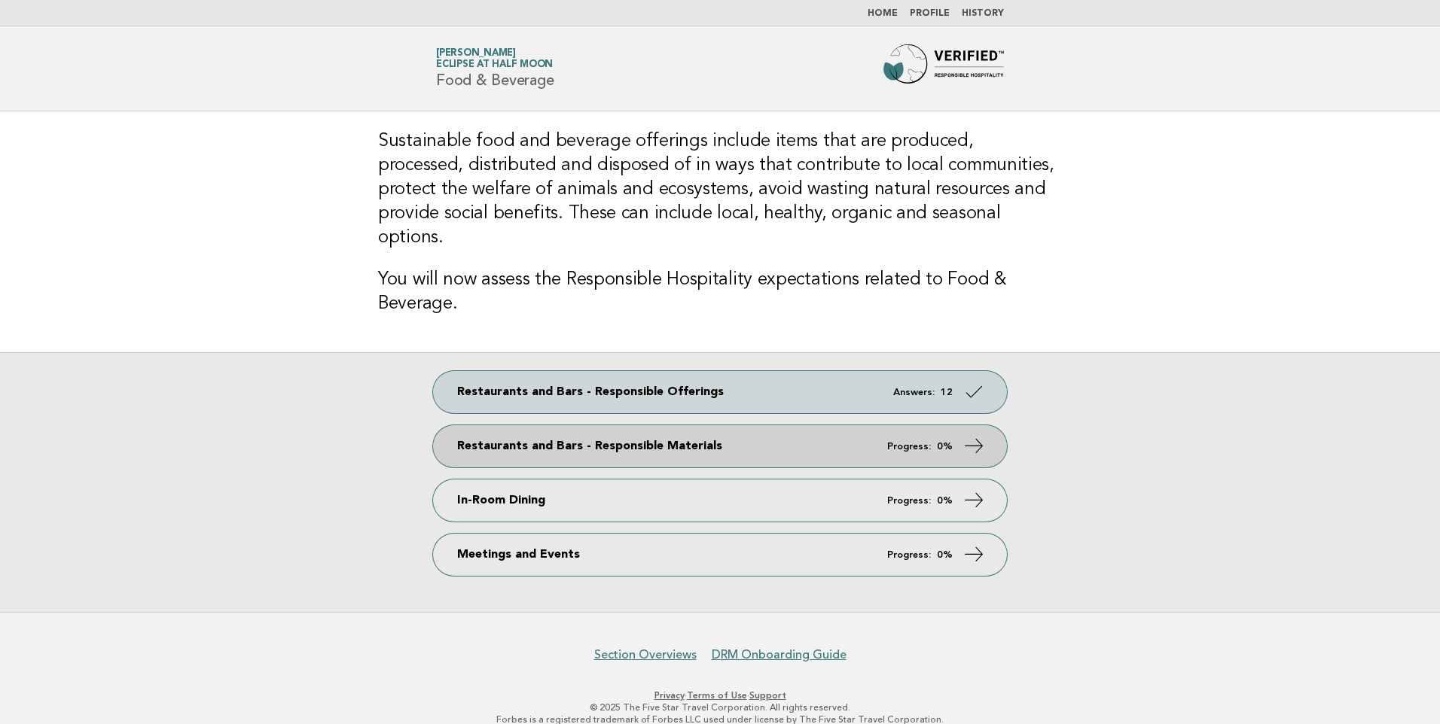
click at [821, 428] on link "Restaurants and Bars - Responsible Materials Progress: 0%" at bounding box center [720, 446] width 574 height 42
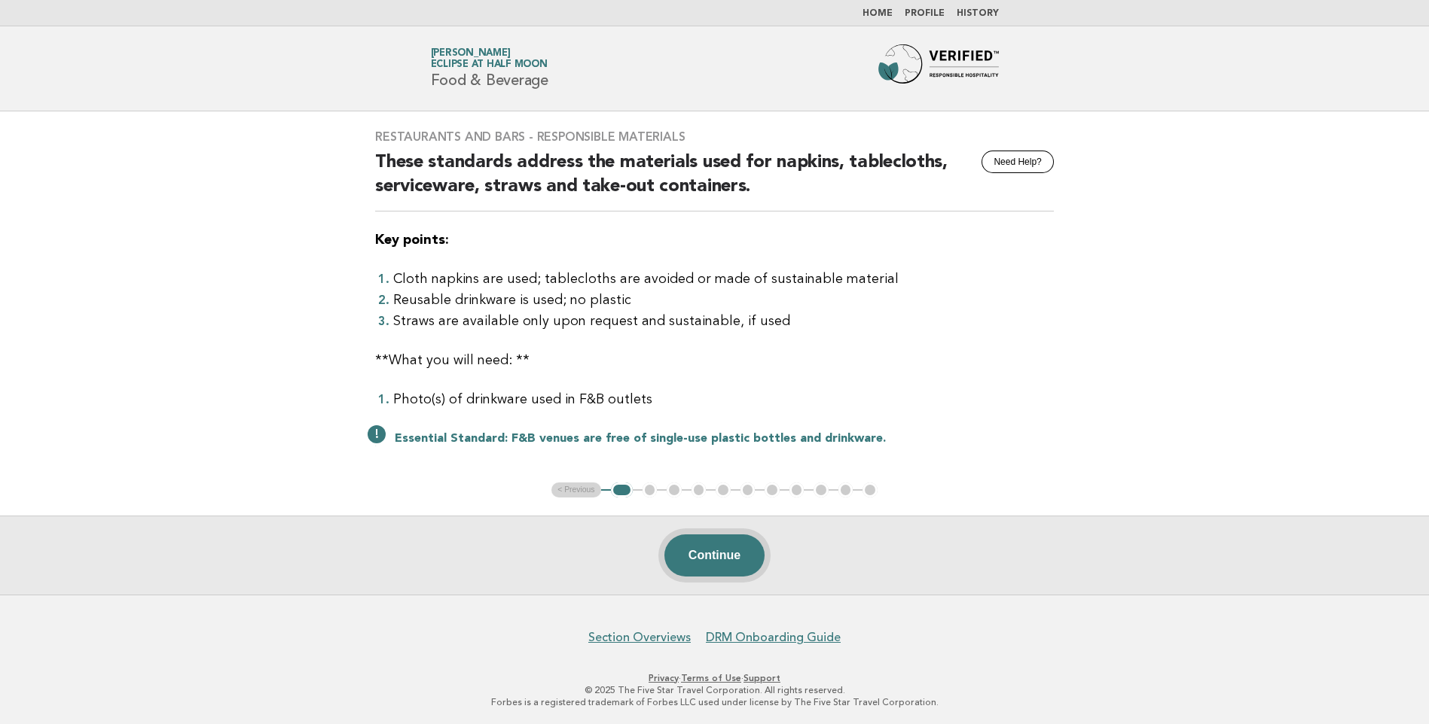
click at [700, 567] on button "Continue" at bounding box center [714, 556] width 100 height 42
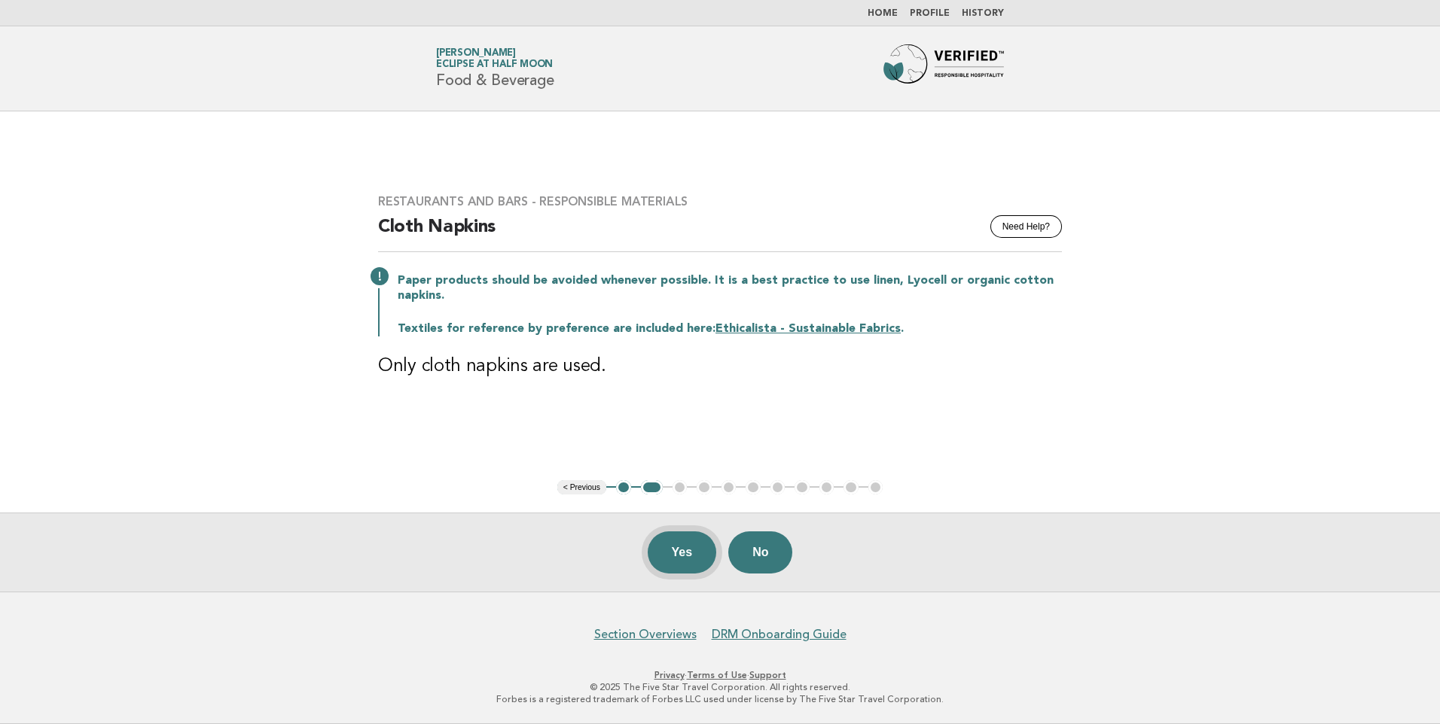
click at [698, 560] on button "Yes" at bounding box center [682, 553] width 69 height 42
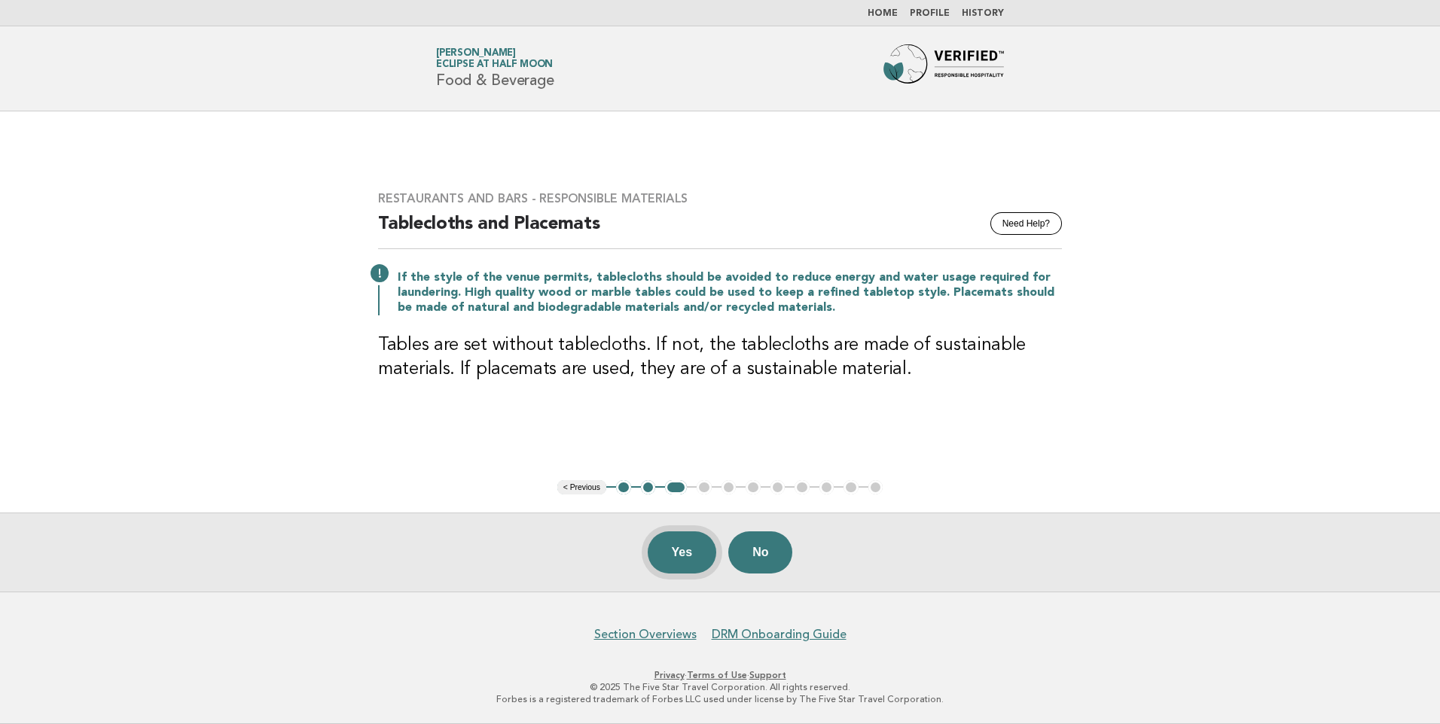
click at [691, 556] on button "Yes" at bounding box center [682, 553] width 69 height 42
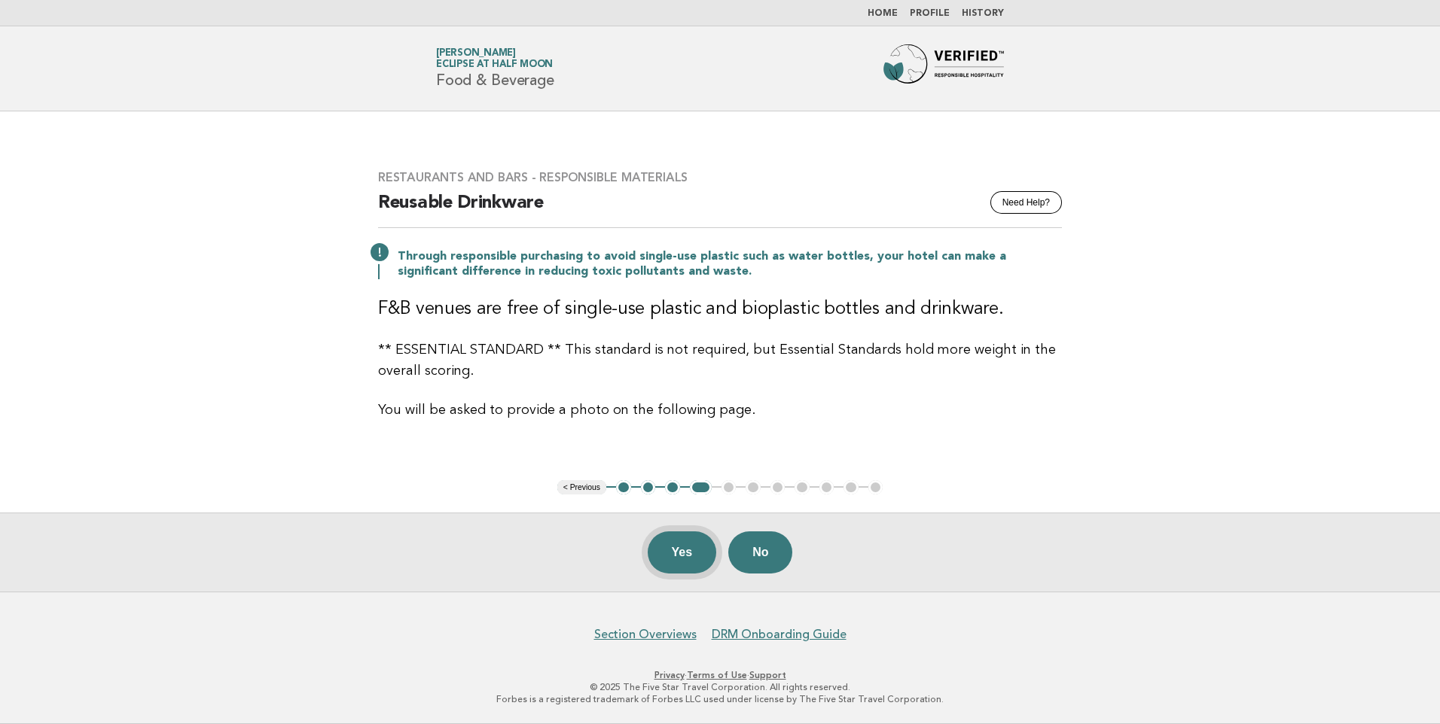
click at [696, 566] on button "Yes" at bounding box center [682, 553] width 69 height 42
